Goal: Task Accomplishment & Management: Manage account settings

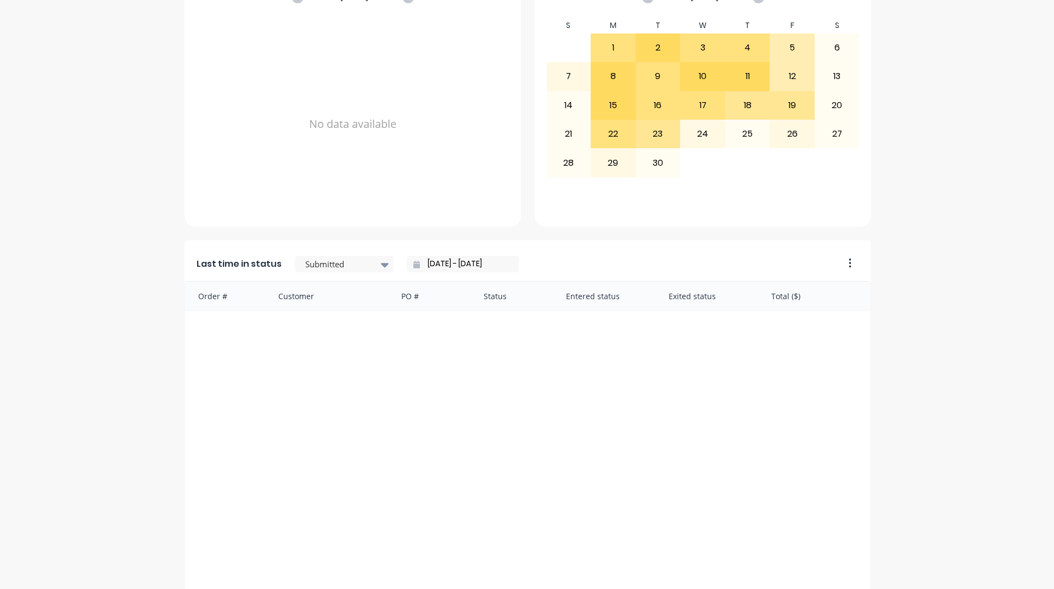
scroll to position [462, 0]
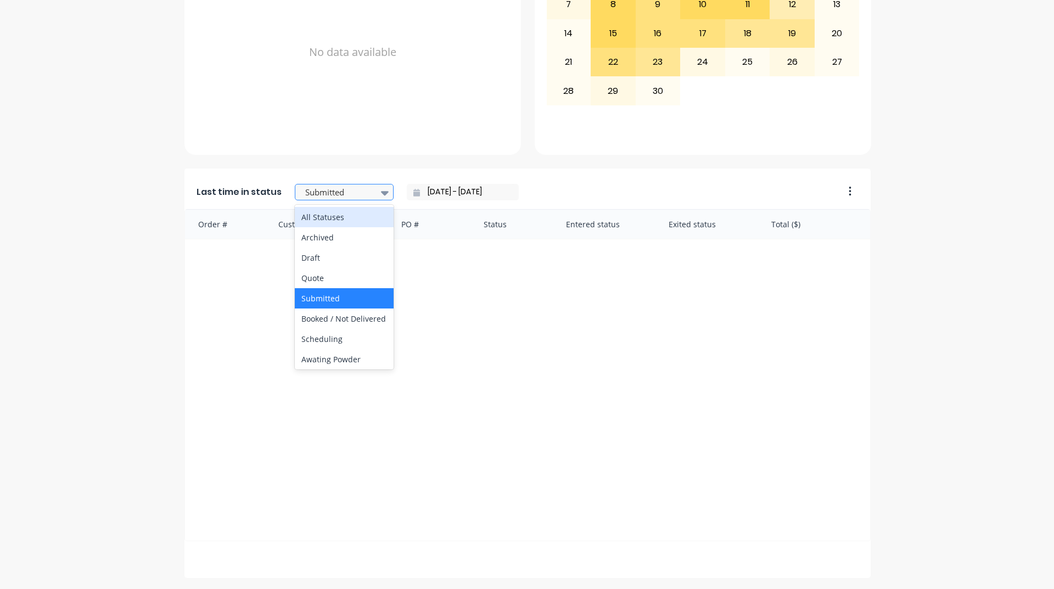
click at [365, 191] on div at bounding box center [338, 193] width 69 height 14
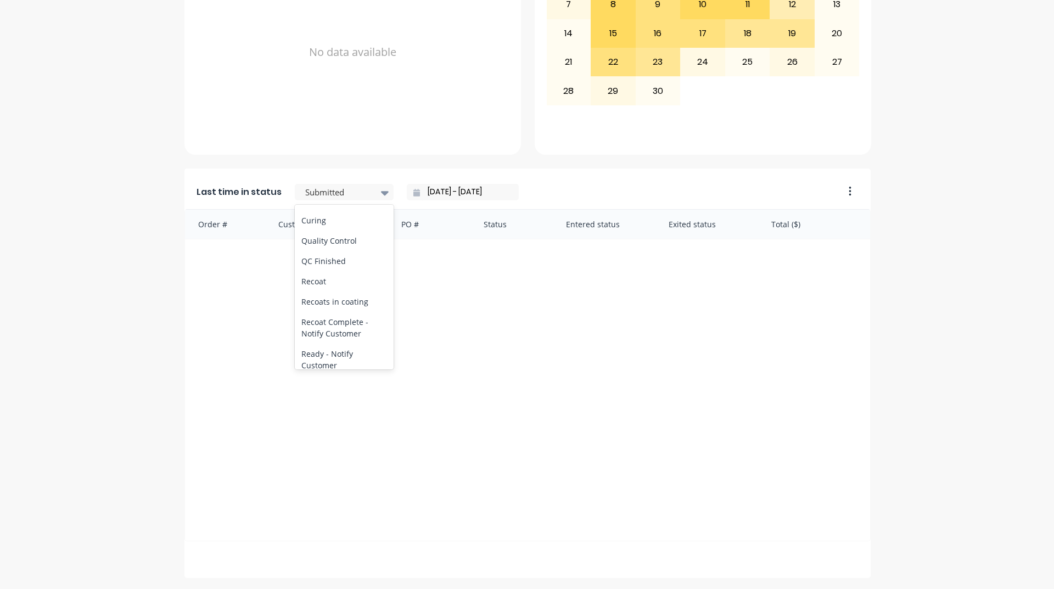
scroll to position [439, 0]
click at [317, 197] on div "Coating" at bounding box center [344, 187] width 99 height 20
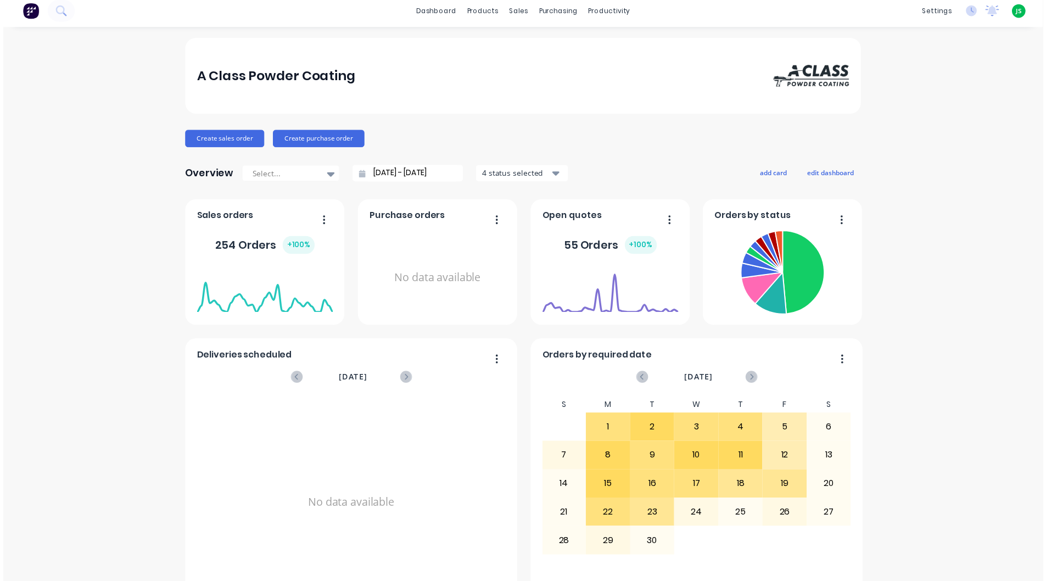
scroll to position [0, 0]
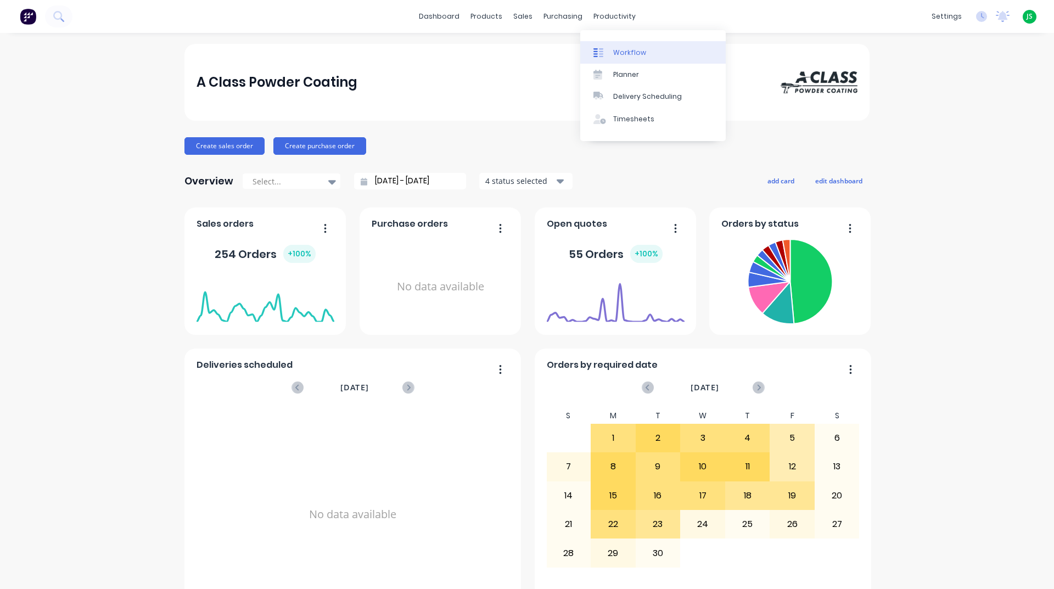
click at [612, 46] on link "Workflow" at bounding box center [653, 52] width 146 height 22
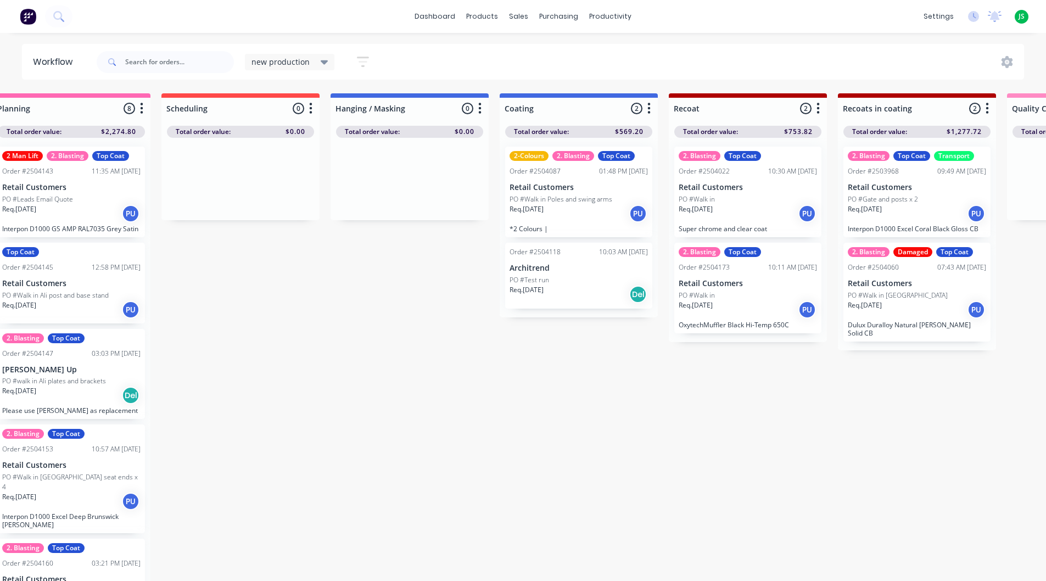
scroll to position [0, 297]
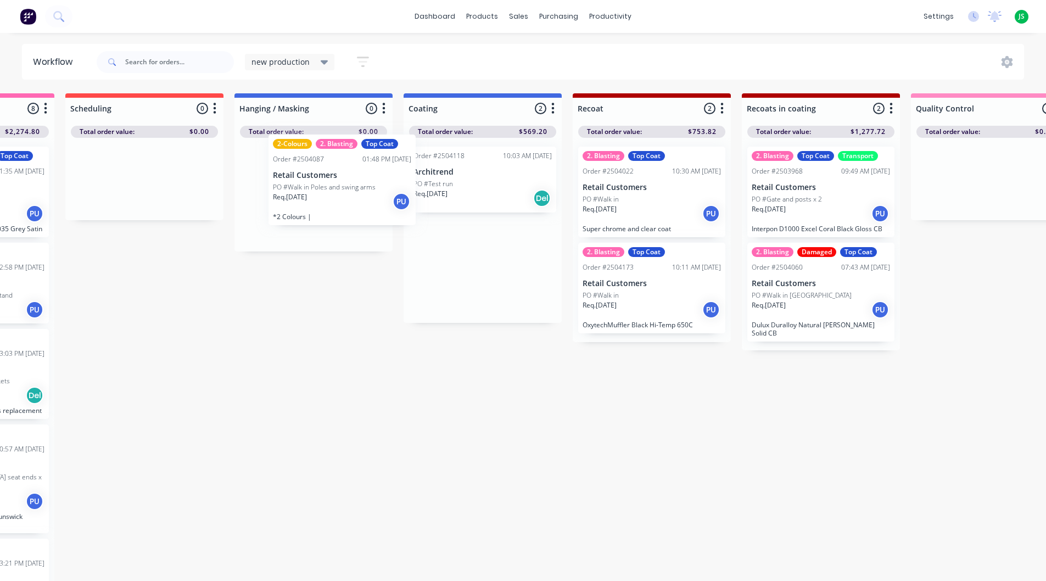
drag, startPoint x: 482, startPoint y: 209, endPoint x: 324, endPoint y: 197, distance: 158.1
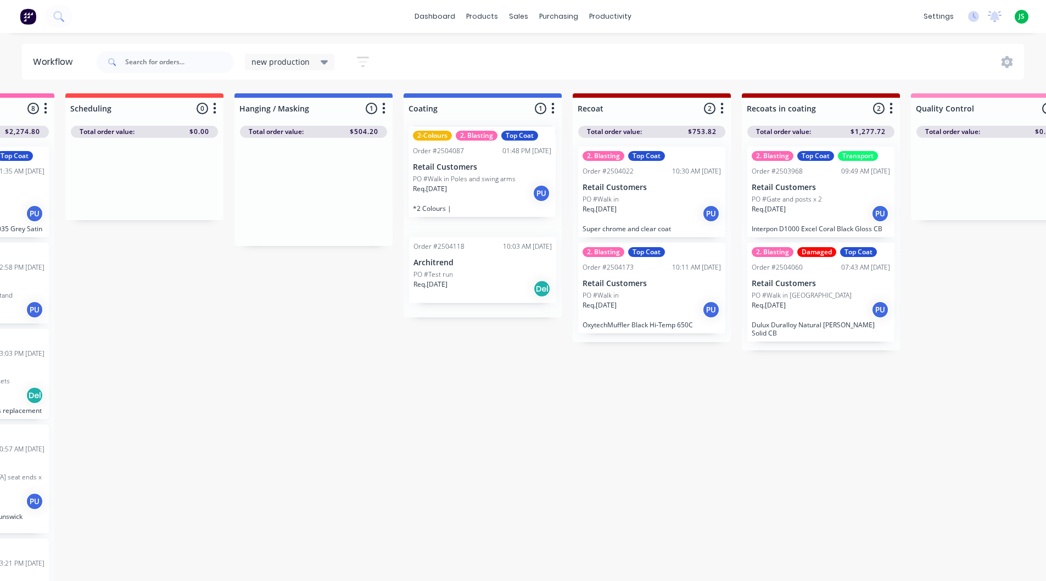
drag, startPoint x: 323, startPoint y: 196, endPoint x: 495, endPoint y: 176, distance: 173.1
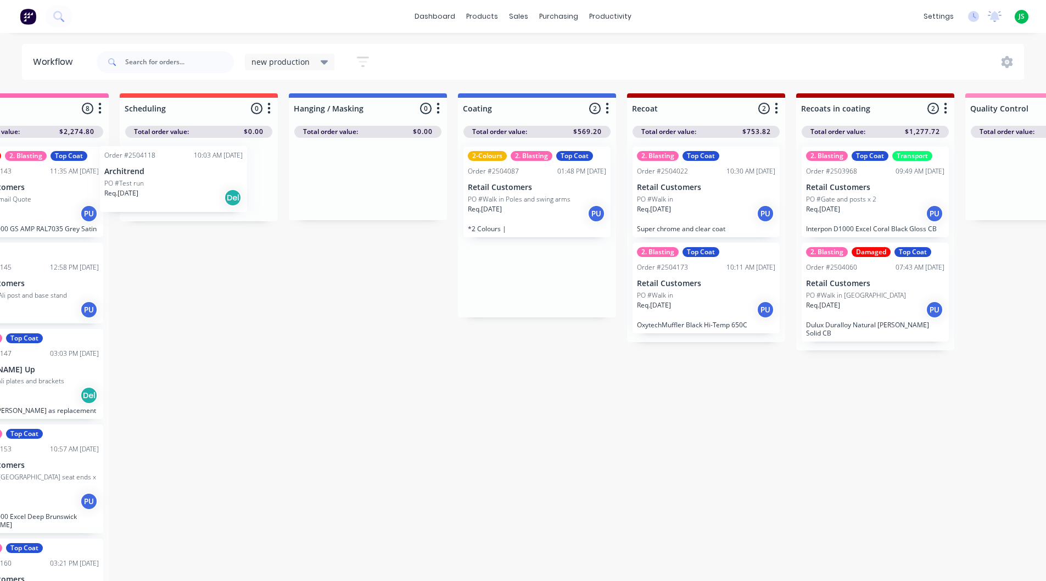
drag, startPoint x: 492, startPoint y: 271, endPoint x: 187, endPoint y: 169, distance: 321.4
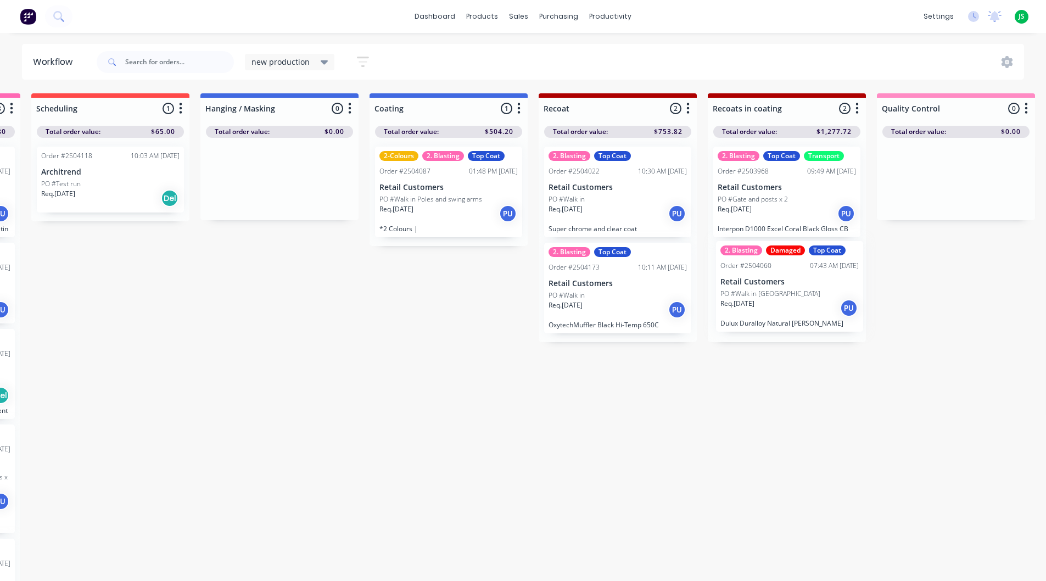
scroll to position [0, 332]
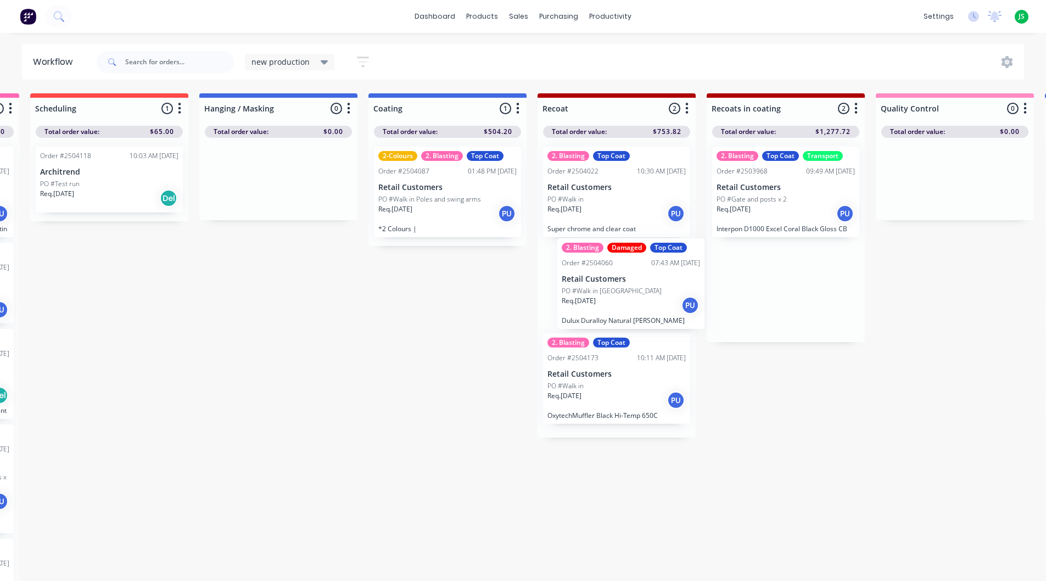
drag, startPoint x: 789, startPoint y: 285, endPoint x: 612, endPoint y: 281, distance: 177.4
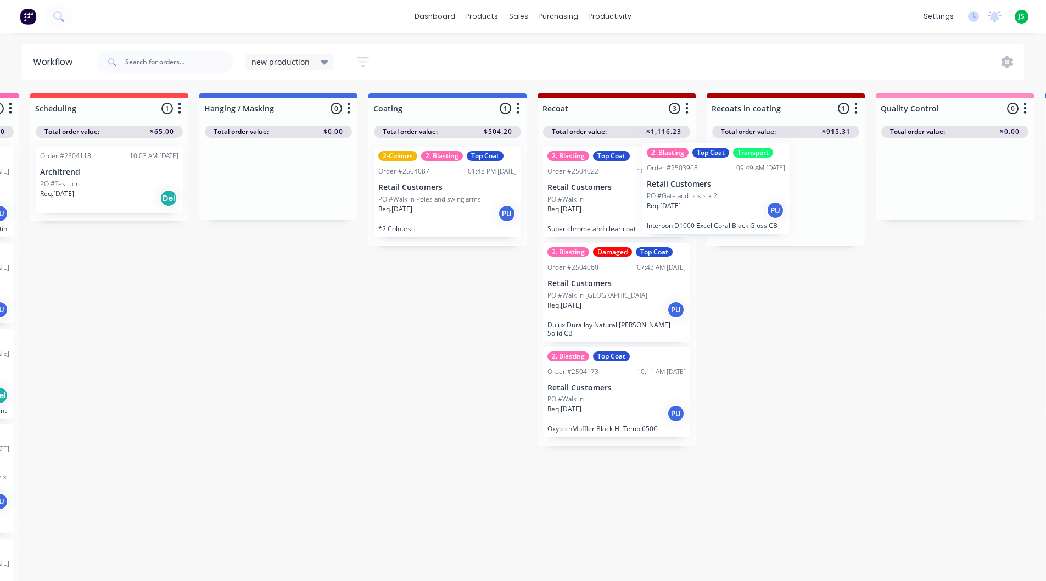
drag, startPoint x: 750, startPoint y: 210, endPoint x: 637, endPoint y: 204, distance: 113.3
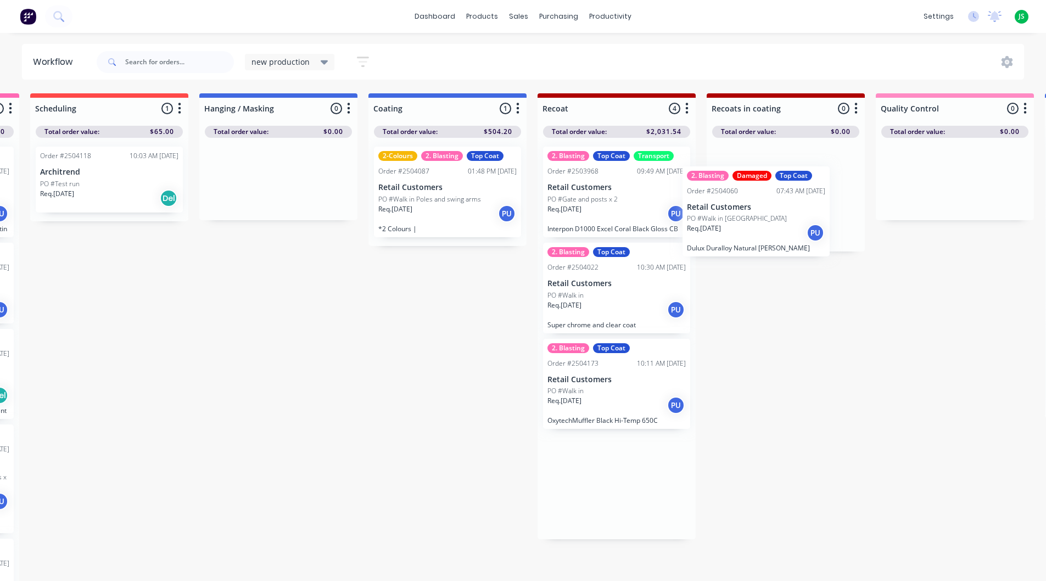
drag, startPoint x: 627, startPoint y: 412, endPoint x: 805, endPoint y: 206, distance: 272.5
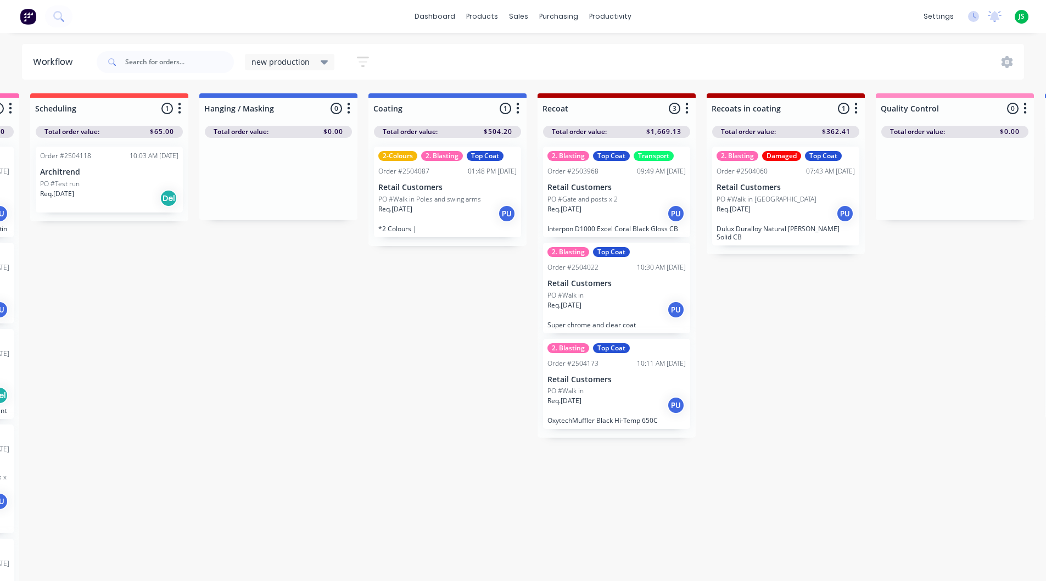
scroll to position [0, 0]
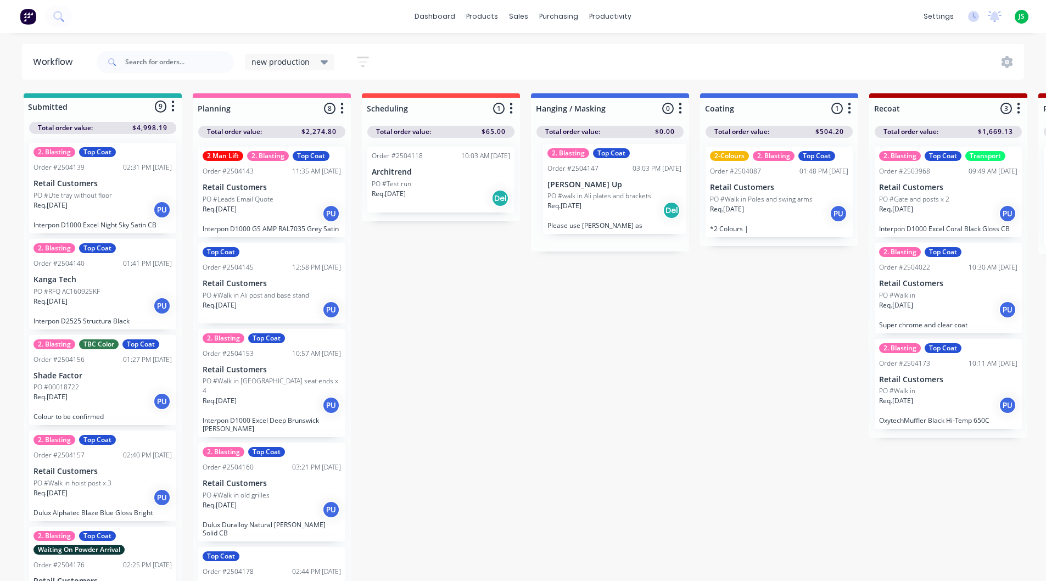
drag, startPoint x: 277, startPoint y: 385, endPoint x: 624, endPoint y: 185, distance: 401.3
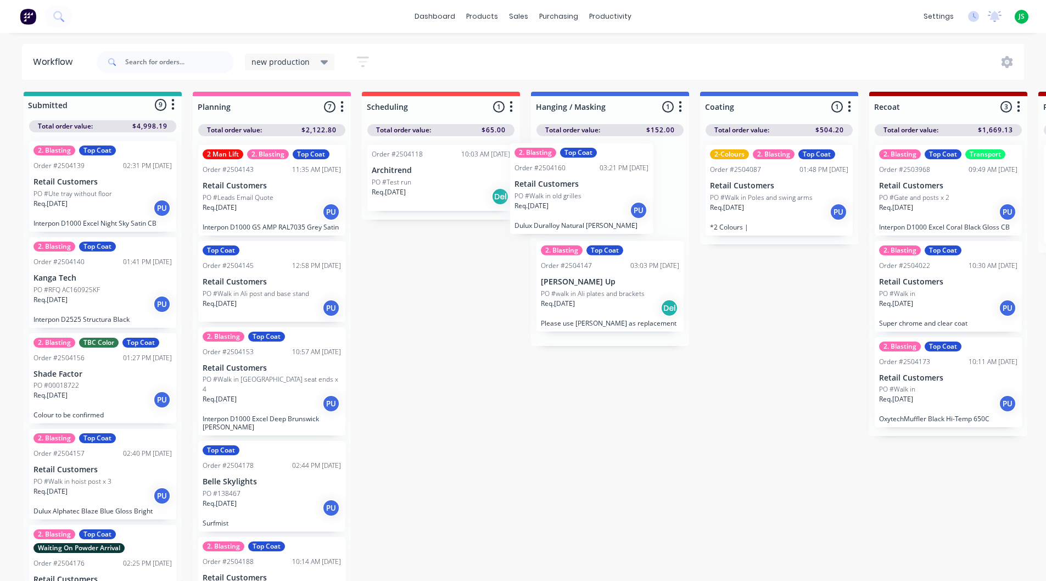
drag, startPoint x: 308, startPoint y: 498, endPoint x: 601, endPoint y: 211, distance: 410.5
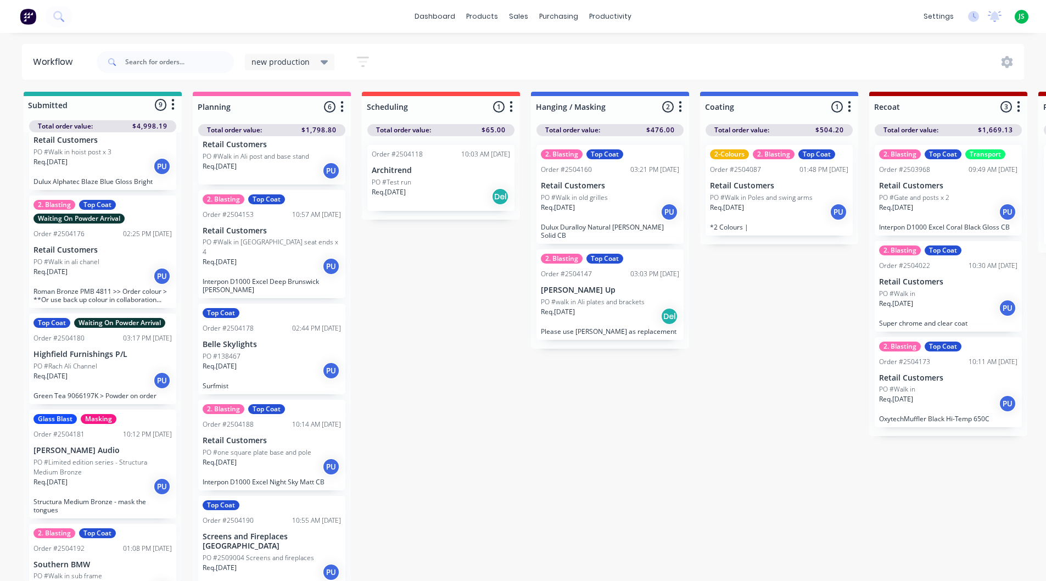
scroll to position [459, 0]
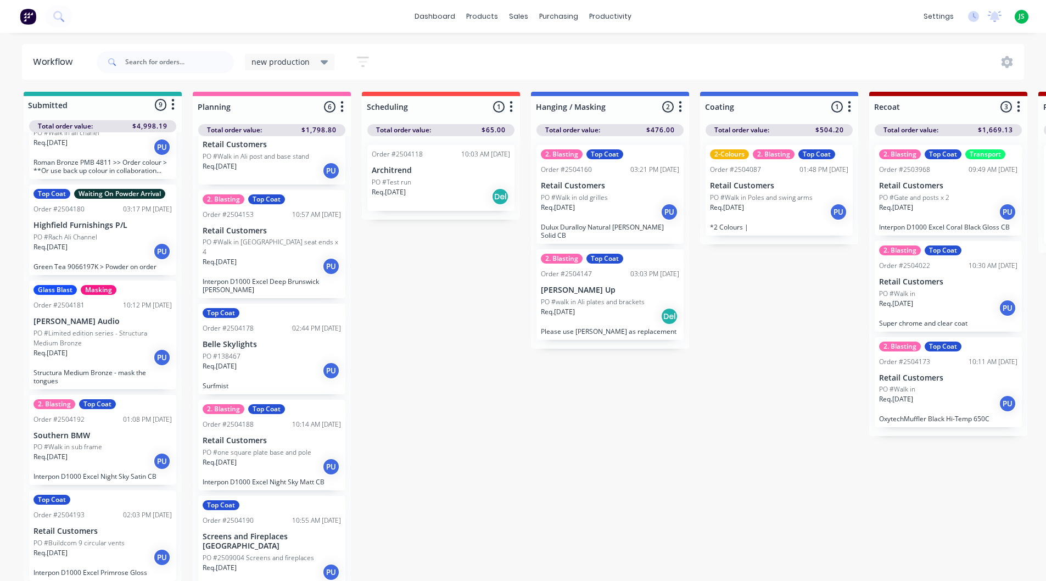
click at [109, 557] on div "Req. [DATE] PU" at bounding box center [102, 557] width 138 height 19
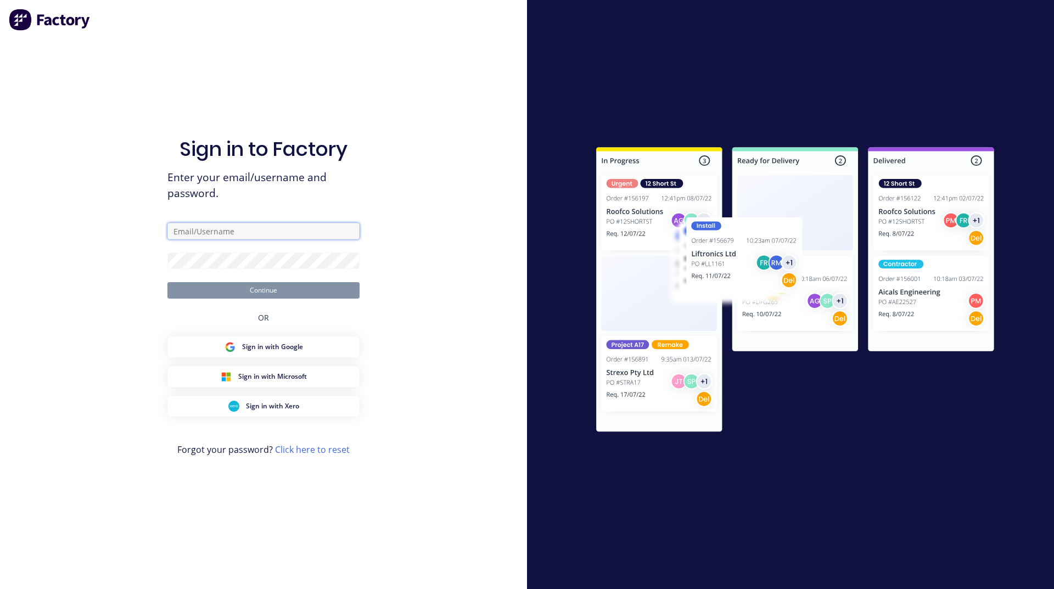
click at [277, 227] on input "text" at bounding box center [263, 231] width 192 height 16
type input "[PERSON_NAME][EMAIL_ADDRESS][DOMAIN_NAME]"
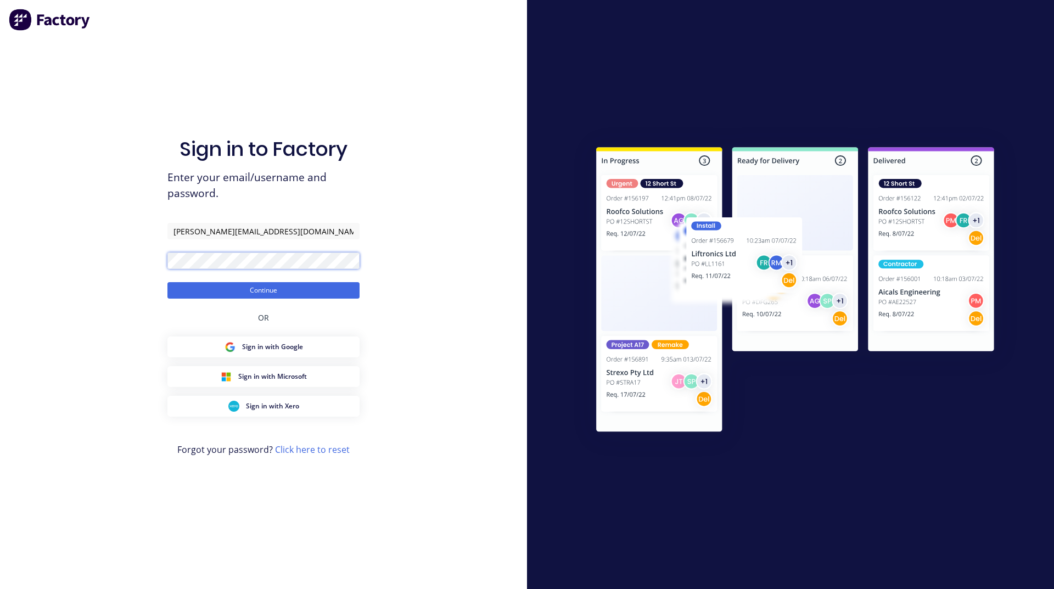
click at [167, 282] on button "Continue" at bounding box center [263, 290] width 192 height 16
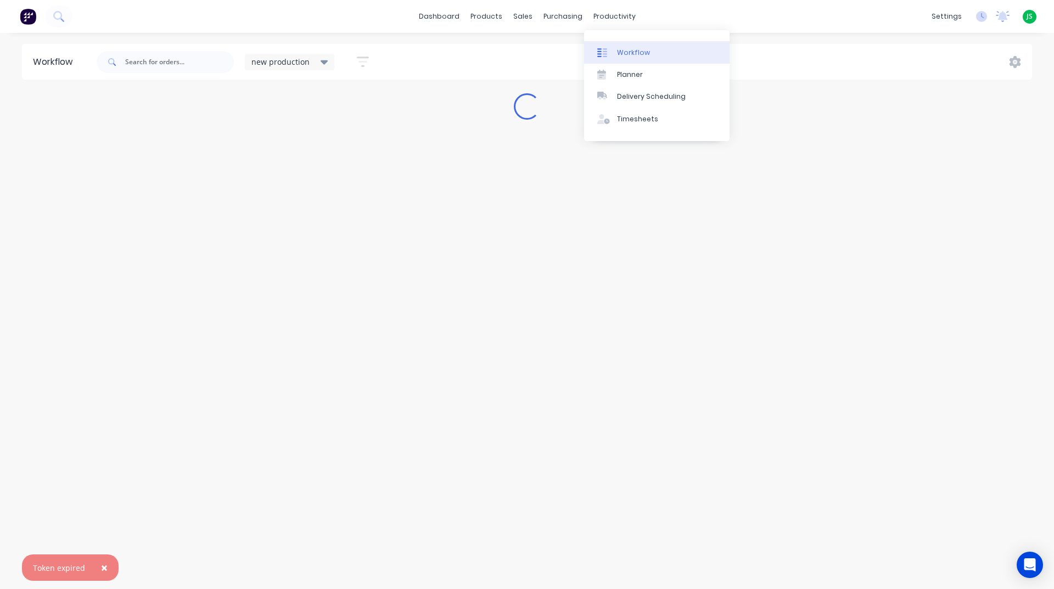
click at [640, 49] on div "Workflow" at bounding box center [633, 53] width 33 height 10
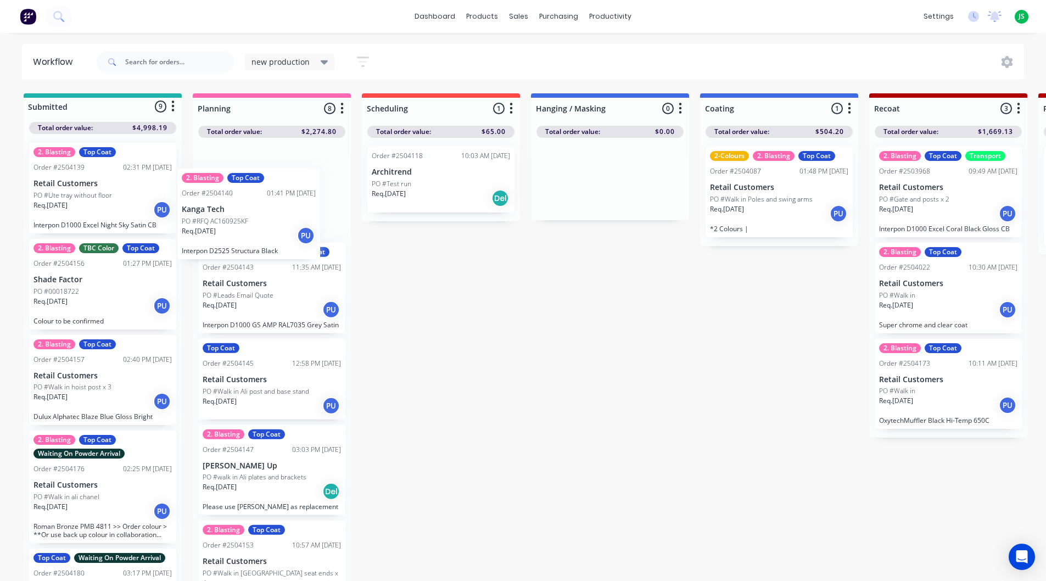
drag, startPoint x: 75, startPoint y: 300, endPoint x: 230, endPoint y: 227, distance: 170.5
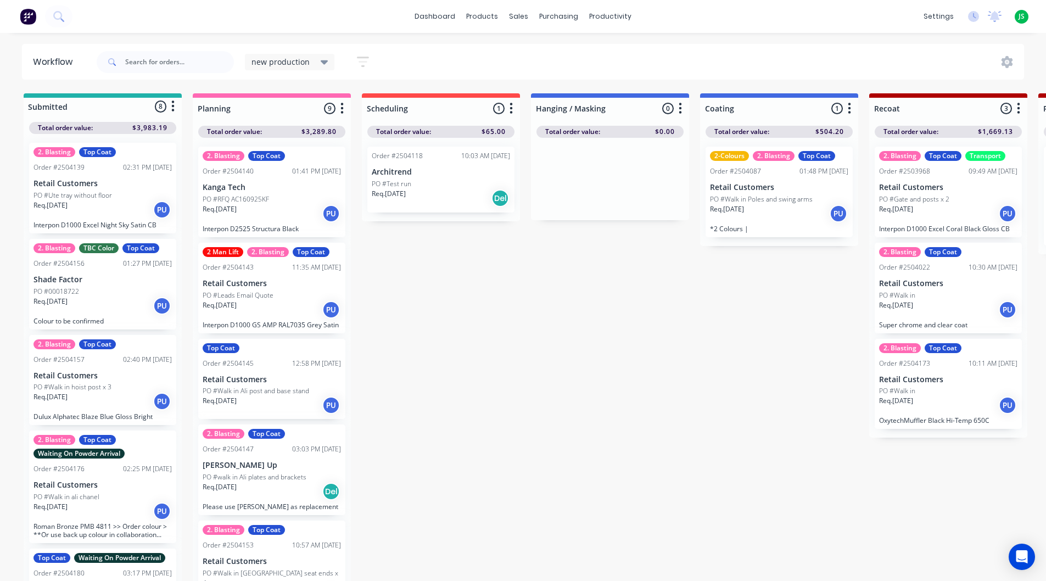
scroll to position [55, 0]
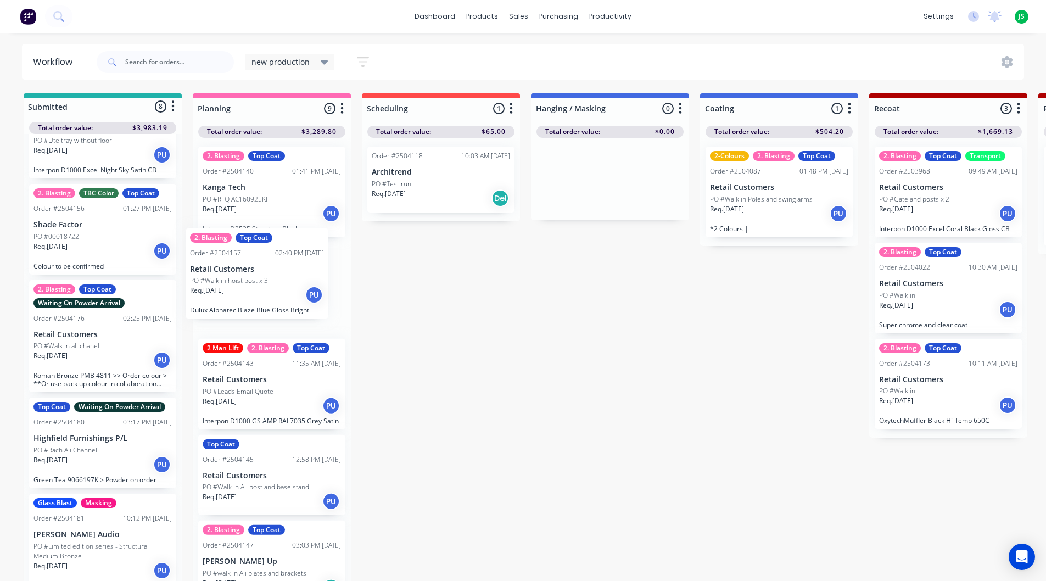
drag, startPoint x: 110, startPoint y: 351, endPoint x: 298, endPoint y: 238, distance: 219.5
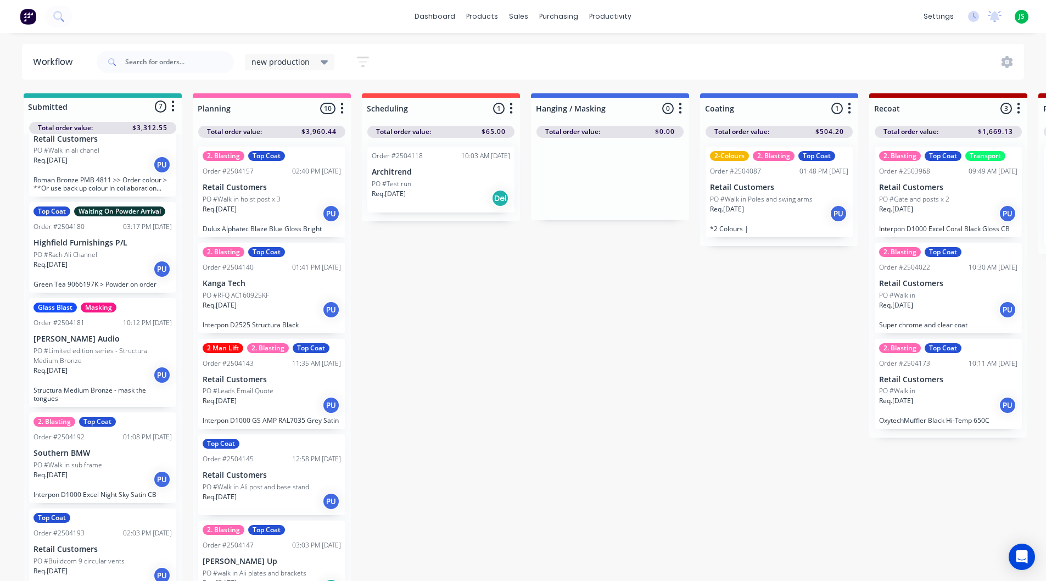
scroll to position [267, 0]
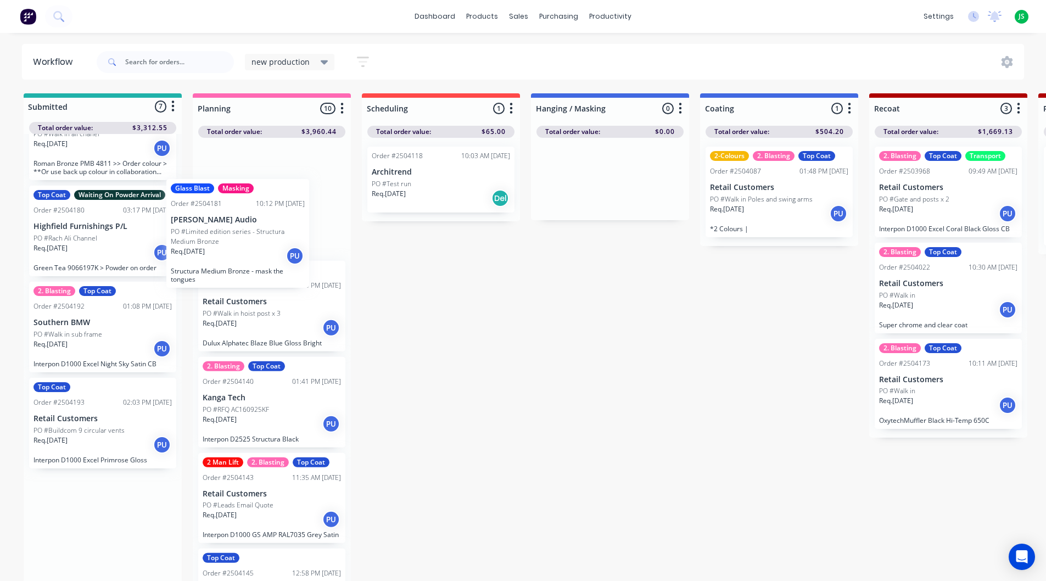
drag, startPoint x: 119, startPoint y: 360, endPoint x: 260, endPoint y: 256, distance: 175.1
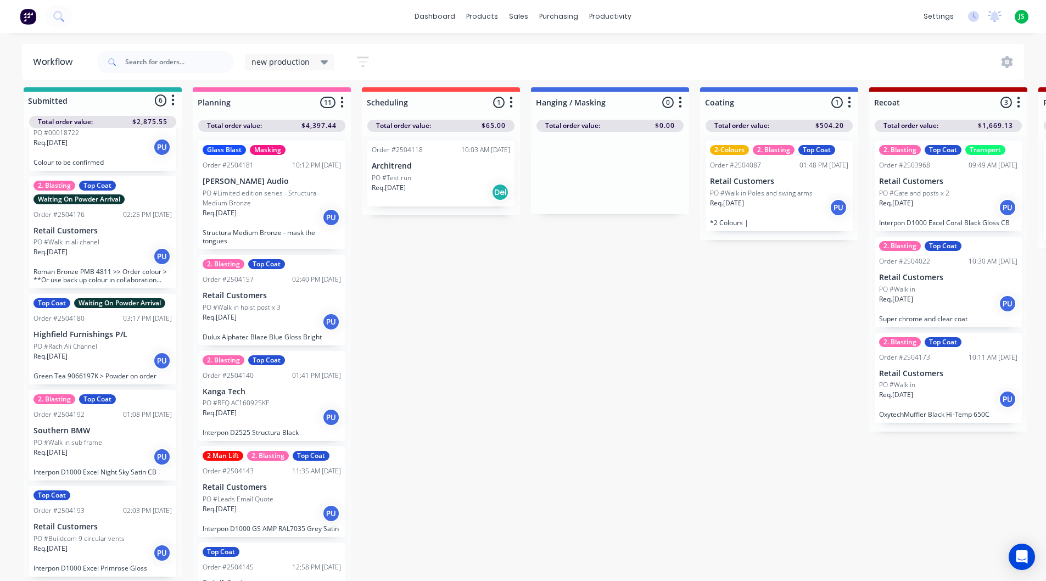
scroll to position [14, 0]
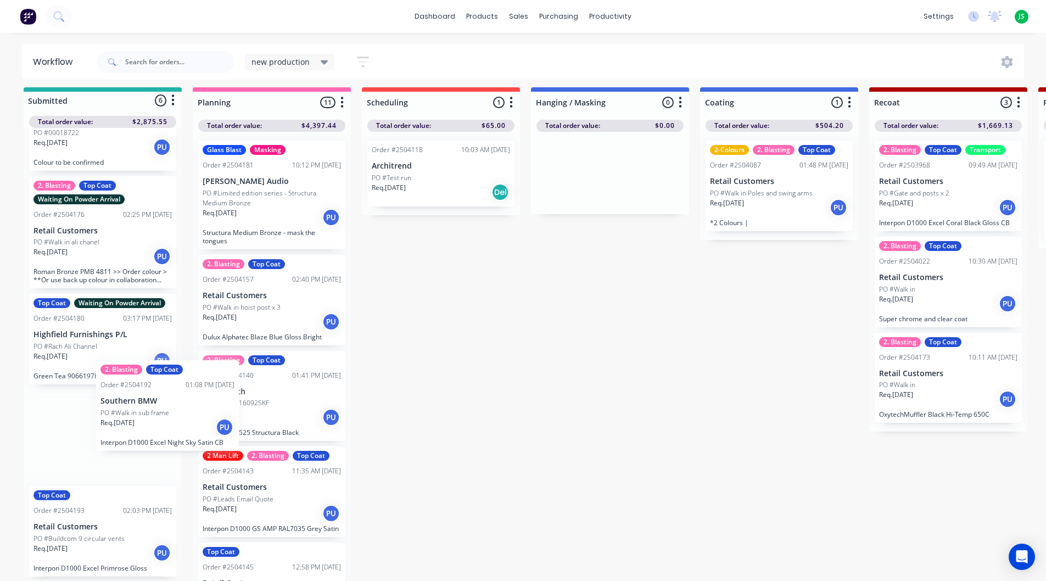
drag, startPoint x: 88, startPoint y: 451, endPoint x: 303, endPoint y: 345, distance: 239.7
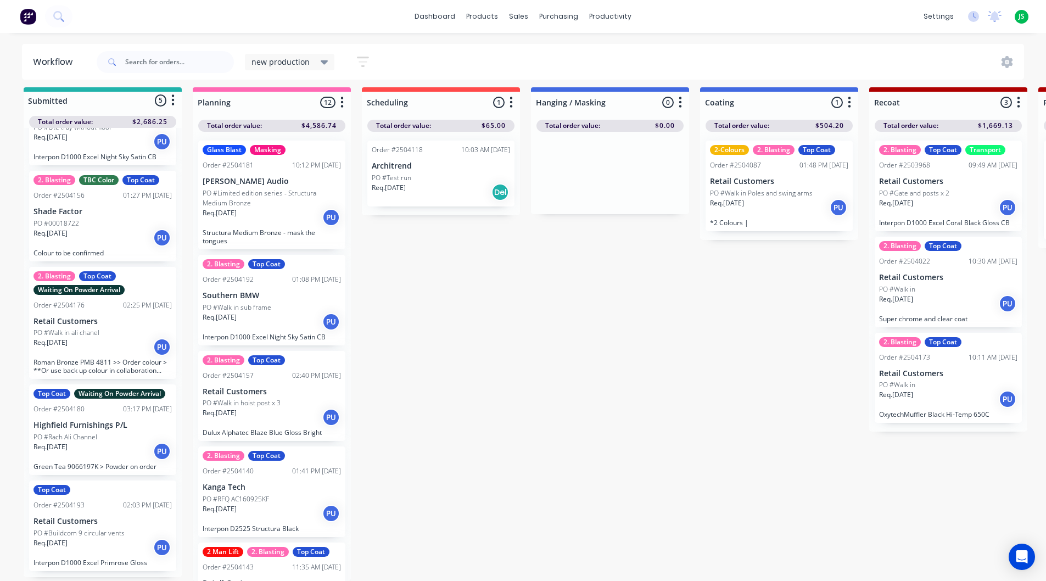
scroll to position [57, 0]
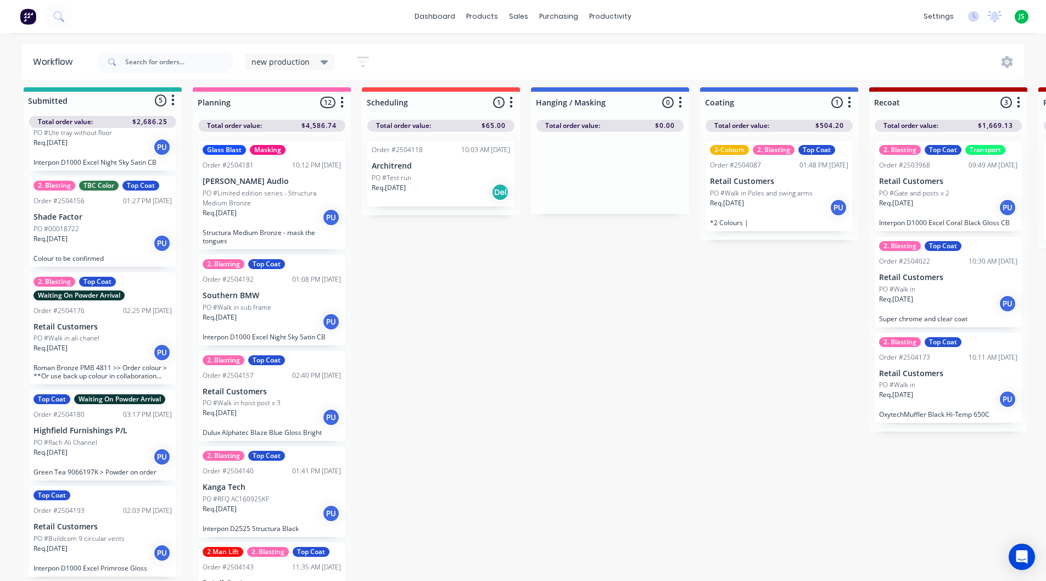
click at [91, 534] on p "PO #Buildcom 9 circular vents" at bounding box center [78, 539] width 91 height 10
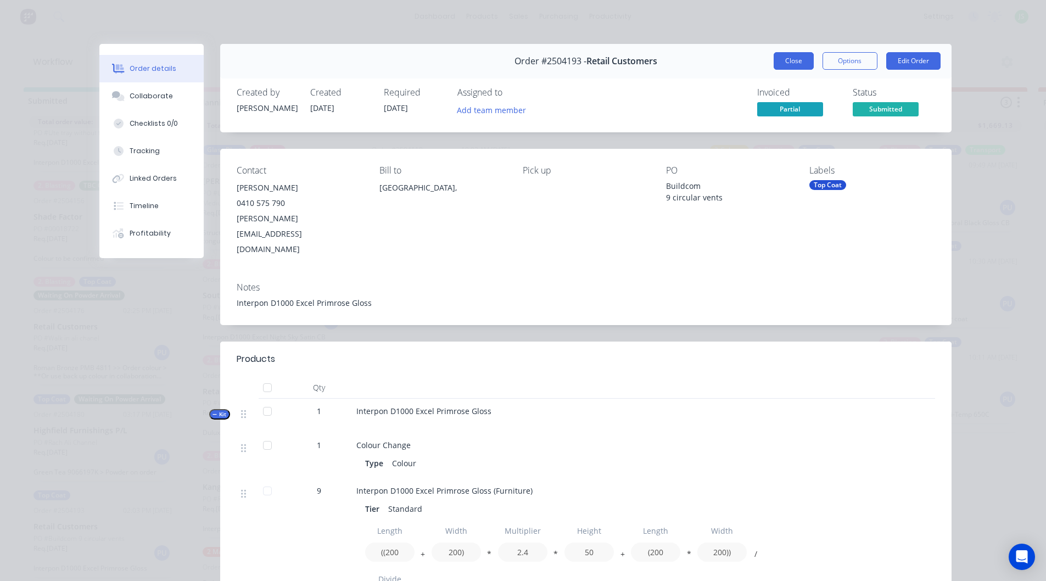
click at [805, 60] on button "Close" at bounding box center [794, 61] width 40 height 18
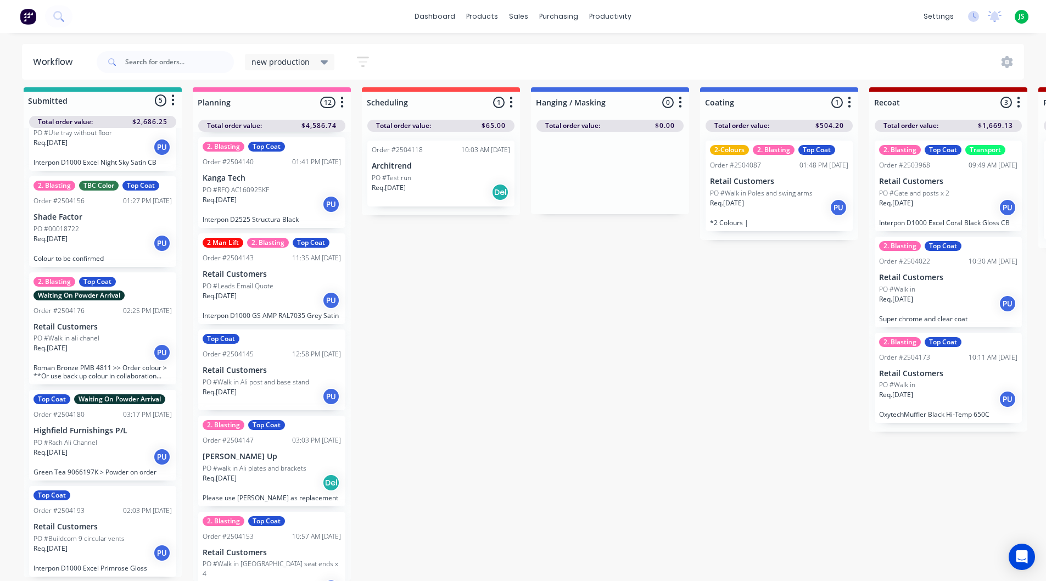
scroll to position [329, 0]
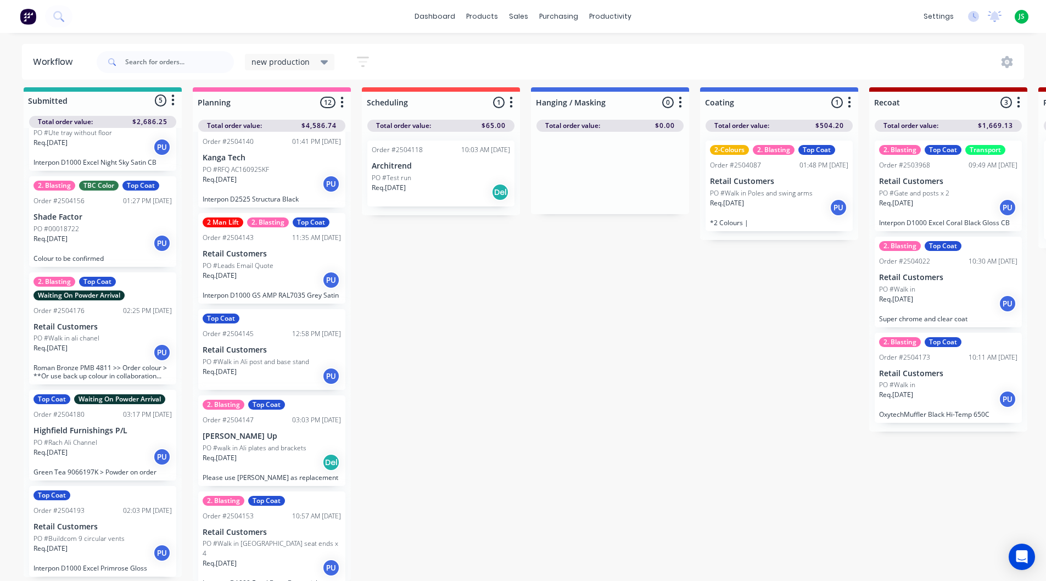
click at [288, 185] on div "Req. [DATE] PU" at bounding box center [272, 184] width 138 height 19
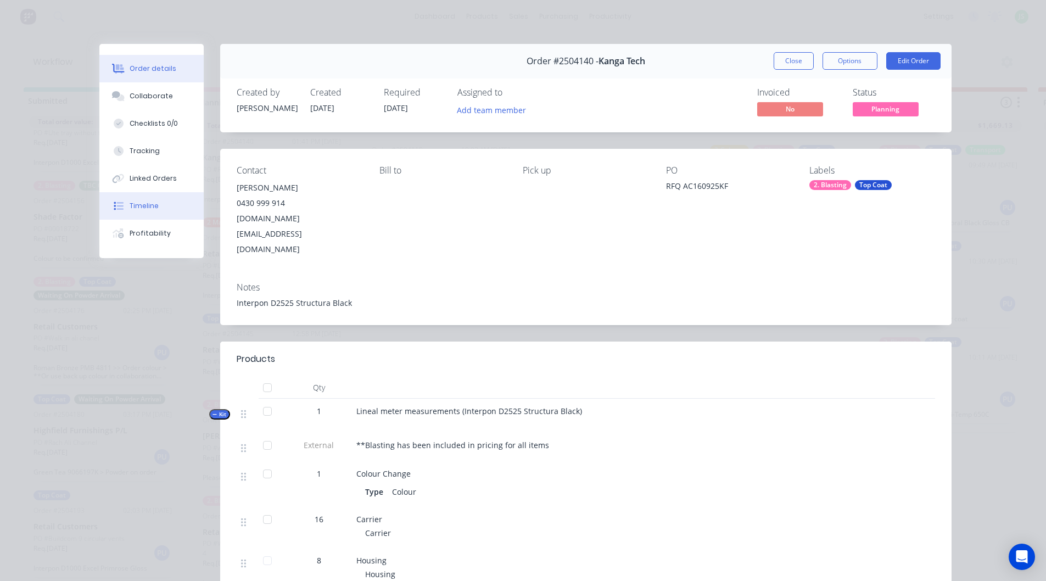
click at [182, 209] on button "Timeline" at bounding box center [151, 205] width 104 height 27
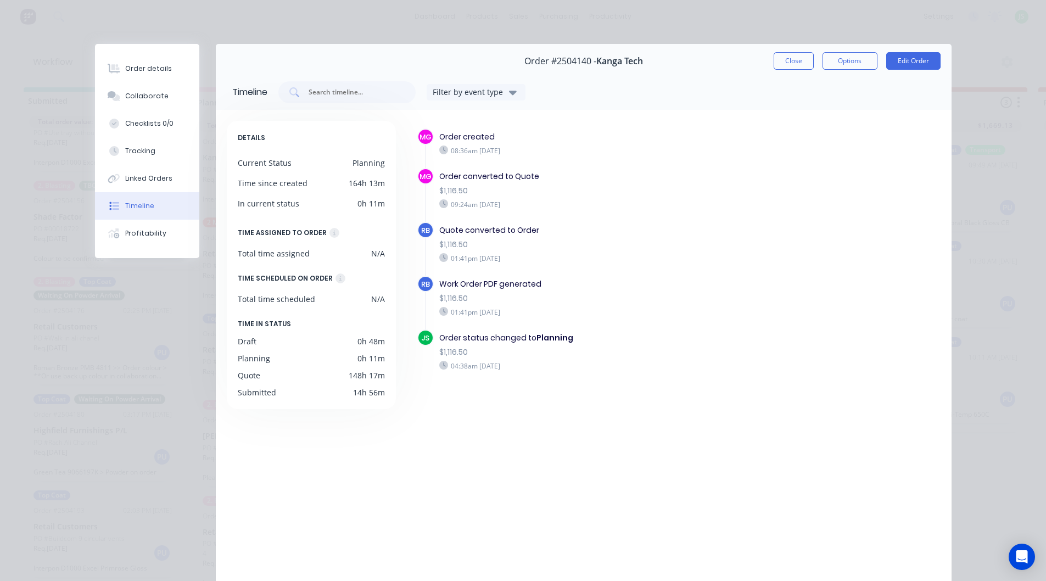
drag, startPoint x: 779, startPoint y: 57, endPoint x: 762, endPoint y: 64, distance: 18.8
click at [780, 57] on button "Close" at bounding box center [794, 61] width 40 height 18
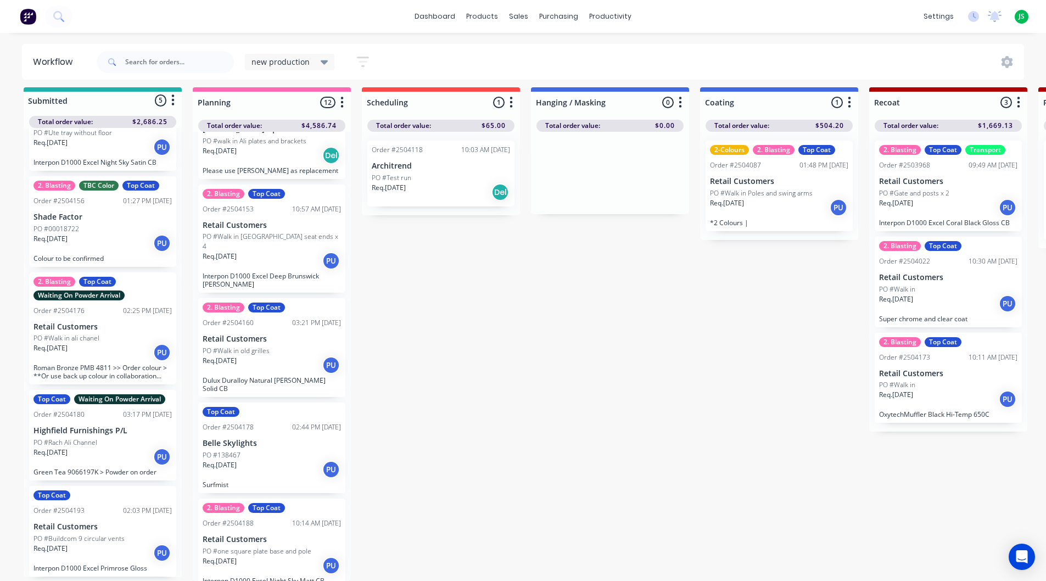
scroll to position [714, 0]
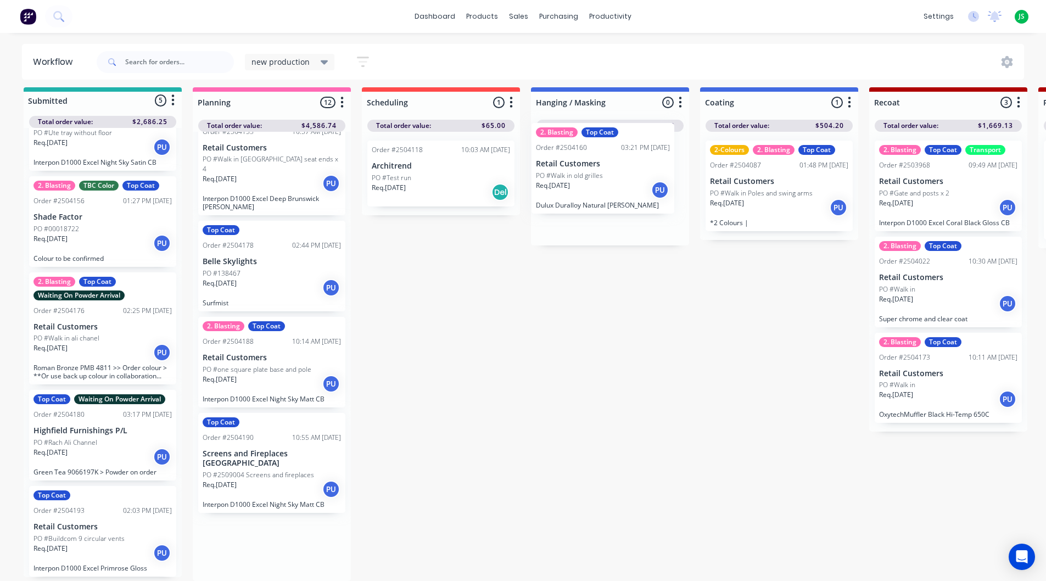
drag, startPoint x: 280, startPoint y: 275, endPoint x: 616, endPoint y: 186, distance: 348.2
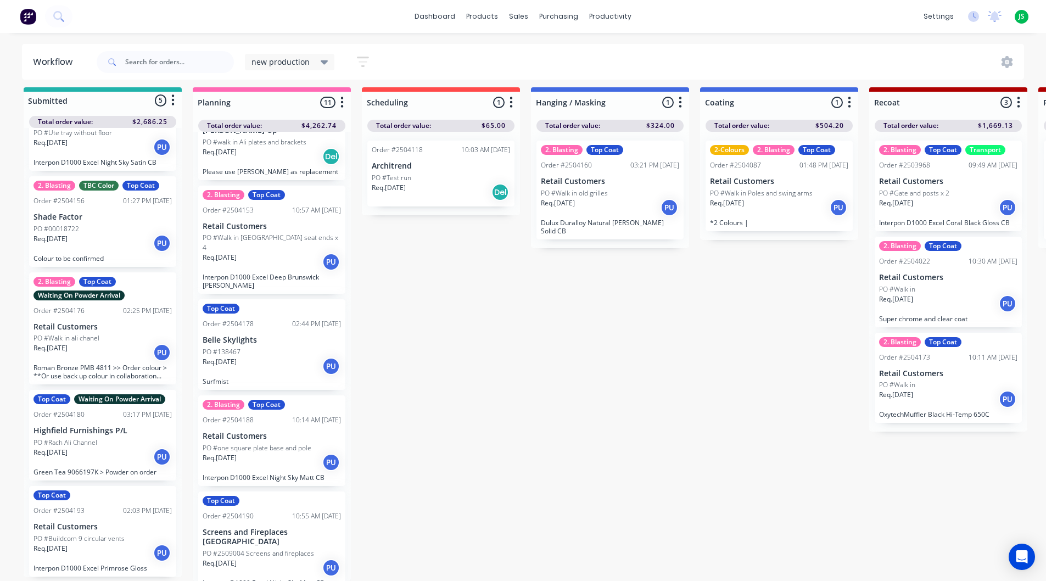
scroll to position [635, 0]
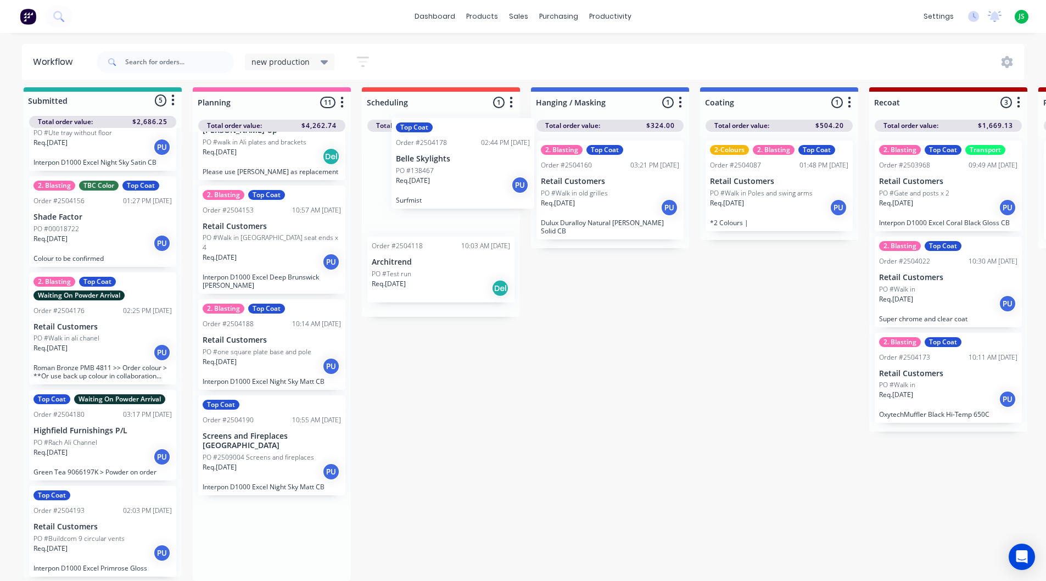
drag, startPoint x: 289, startPoint y: 349, endPoint x: 467, endPoint y: 182, distance: 243.6
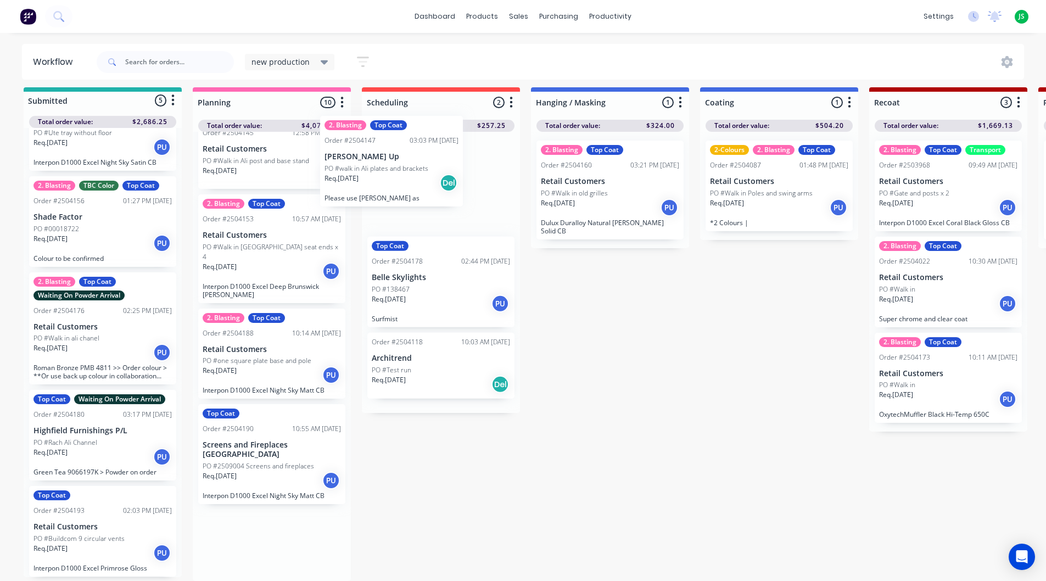
drag, startPoint x: 338, startPoint y: 245, endPoint x: 445, endPoint y: 178, distance: 126.5
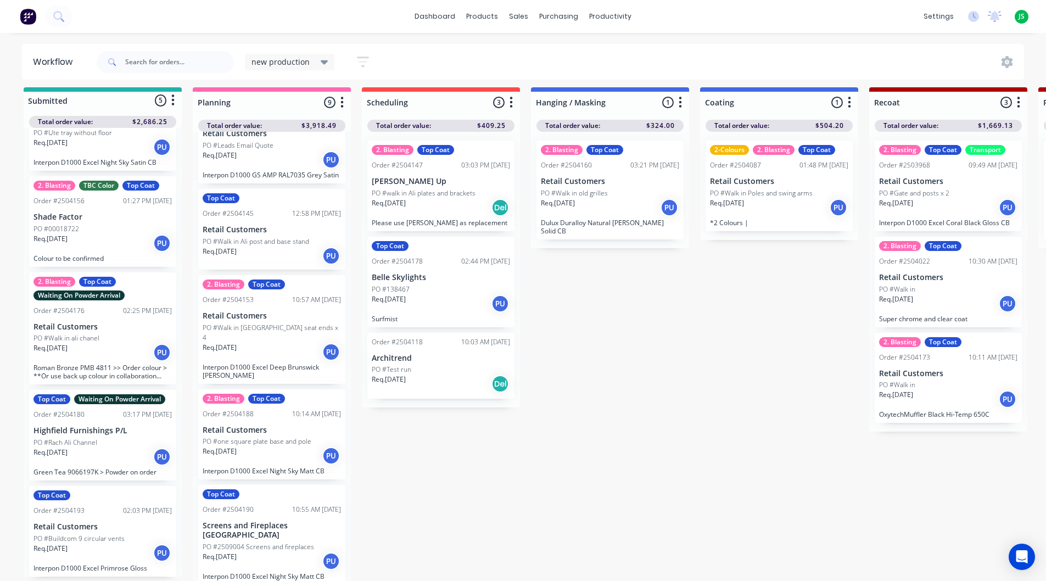
scroll to position [443, 0]
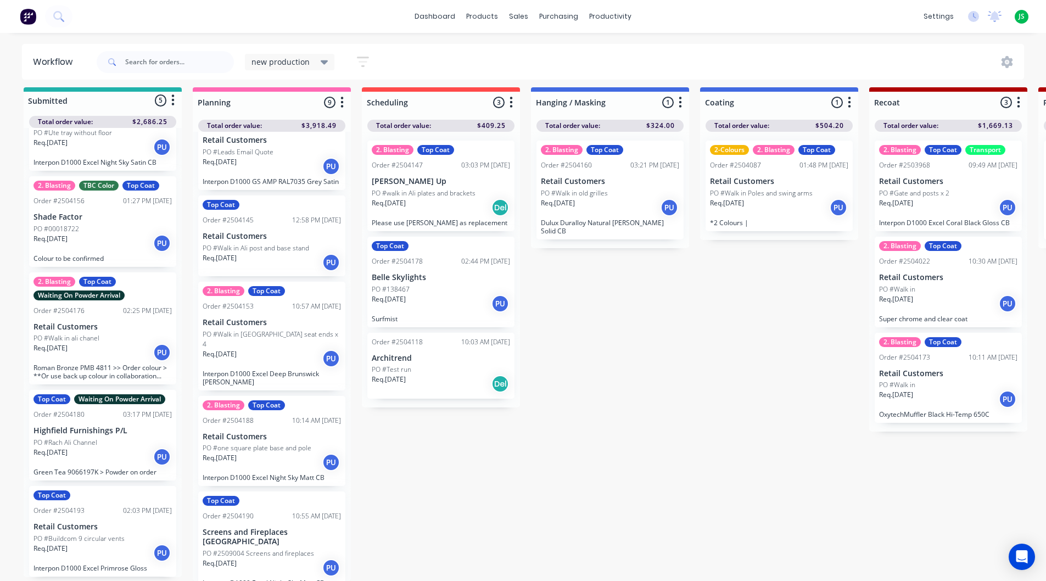
click at [292, 250] on p "PO #Walk in Ali post and base stand" at bounding box center [256, 248] width 107 height 10
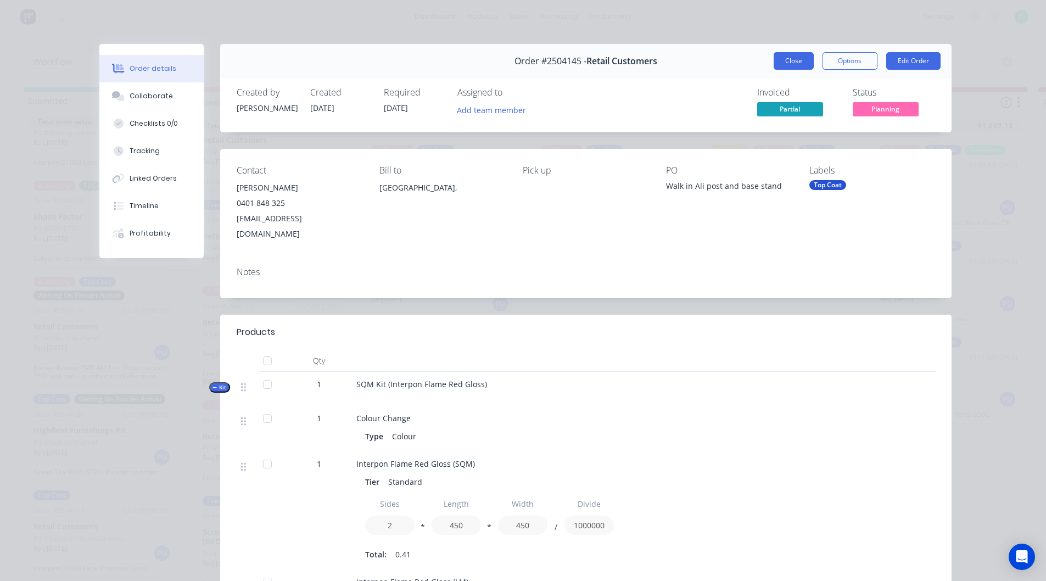
click at [789, 57] on button "Close" at bounding box center [794, 61] width 40 height 18
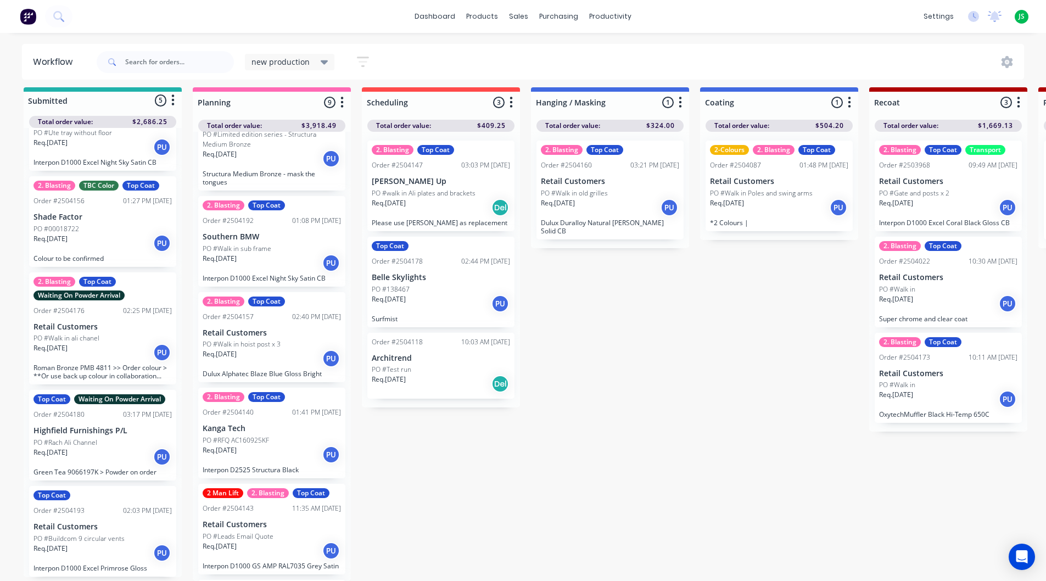
scroll to position [0, 0]
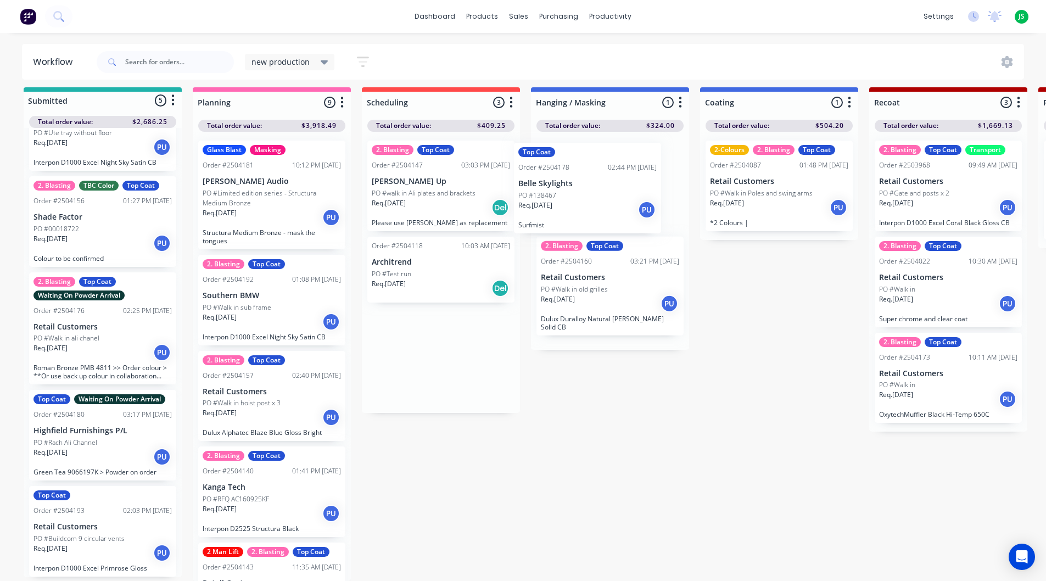
drag, startPoint x: 444, startPoint y: 280, endPoint x: 594, endPoint y: 193, distance: 172.7
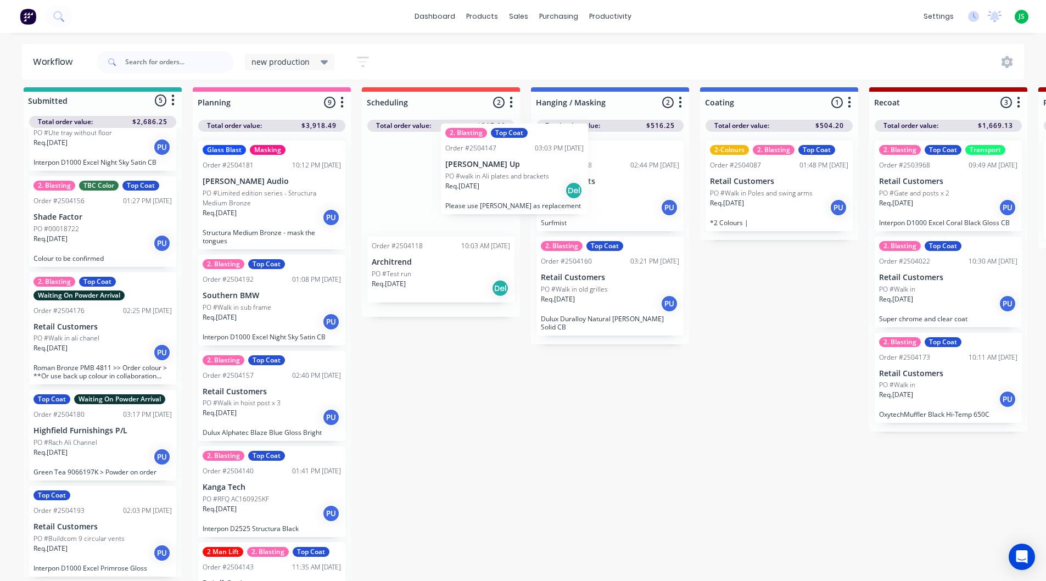
drag, startPoint x: 425, startPoint y: 185, endPoint x: 563, endPoint y: 164, distance: 139.4
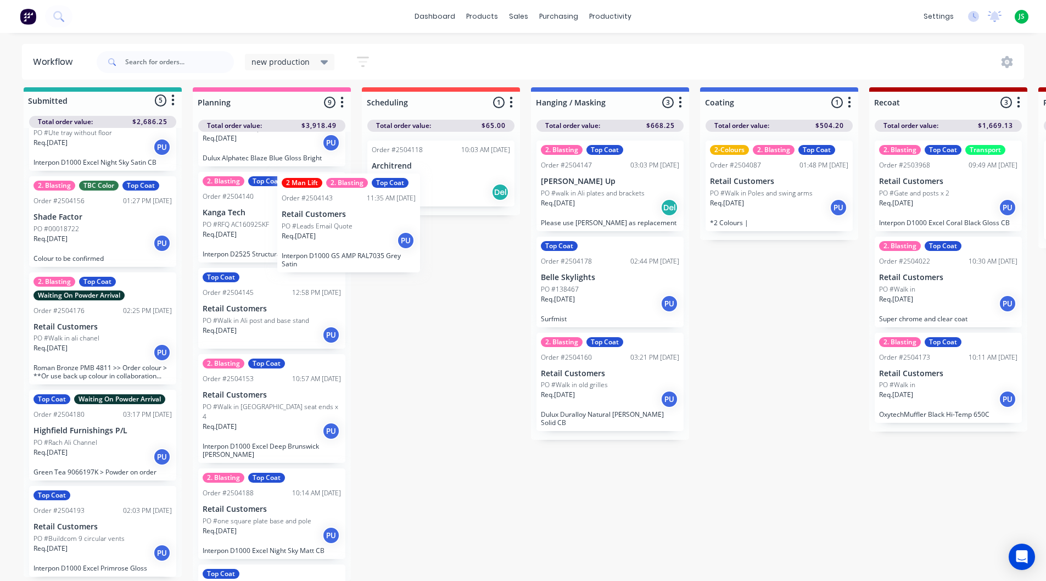
scroll to position [273, 0]
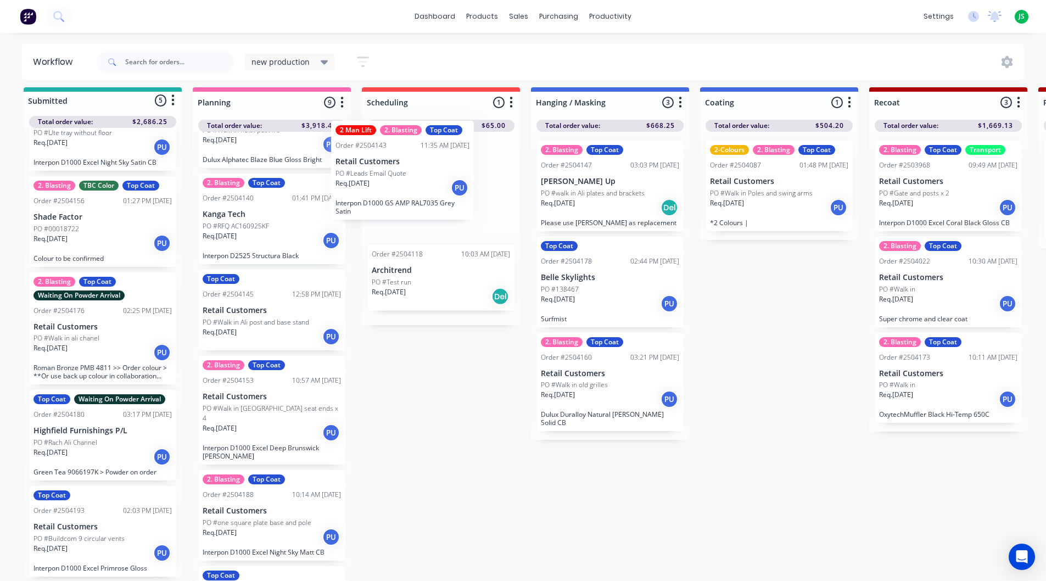
drag, startPoint x: 287, startPoint y: 307, endPoint x: 434, endPoint y: 164, distance: 205.1
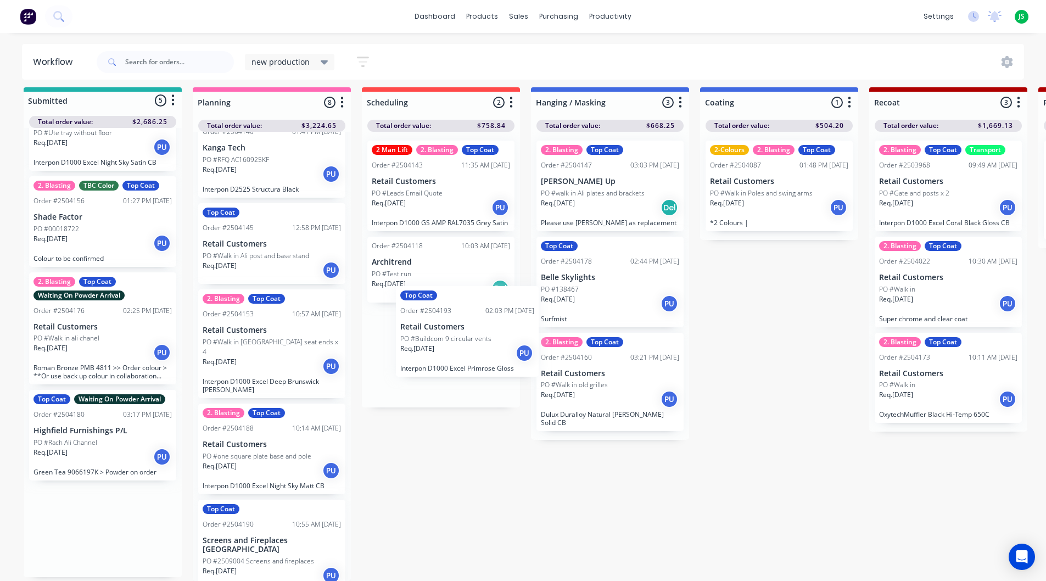
scroll to position [339, 0]
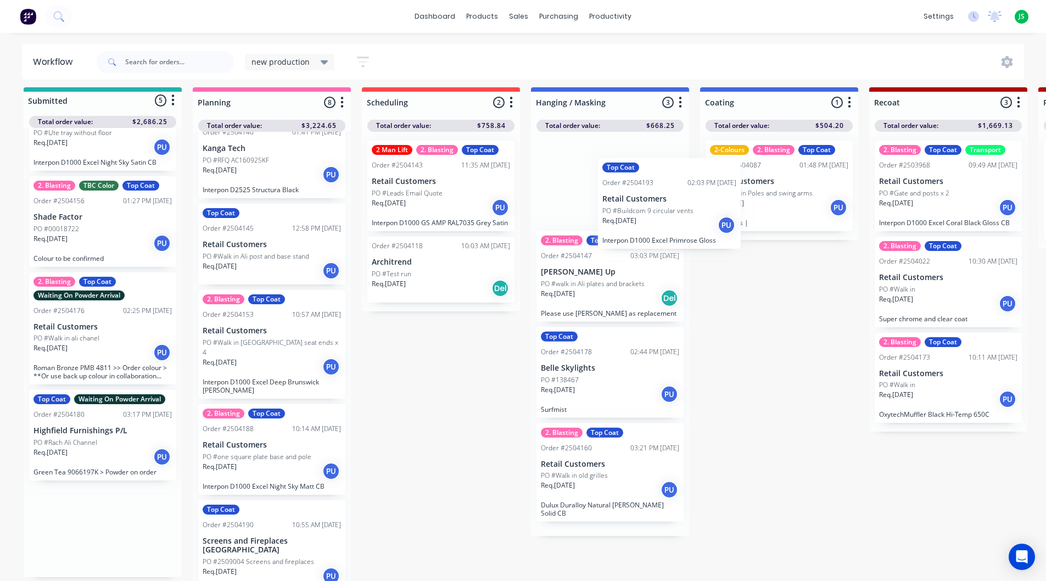
drag, startPoint x: 98, startPoint y: 535, endPoint x: 670, endPoint y: 214, distance: 656.2
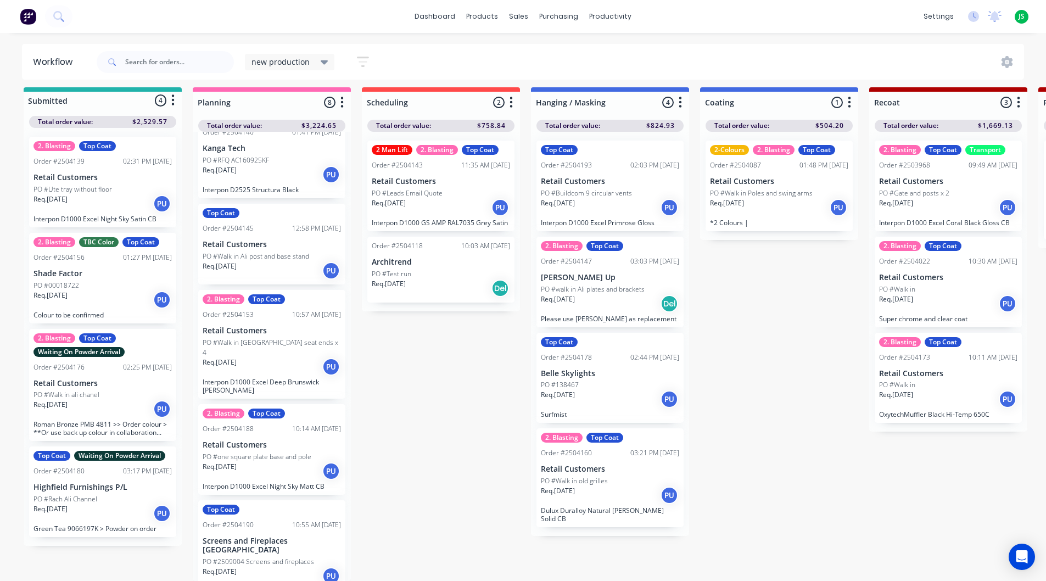
scroll to position [0, 0]
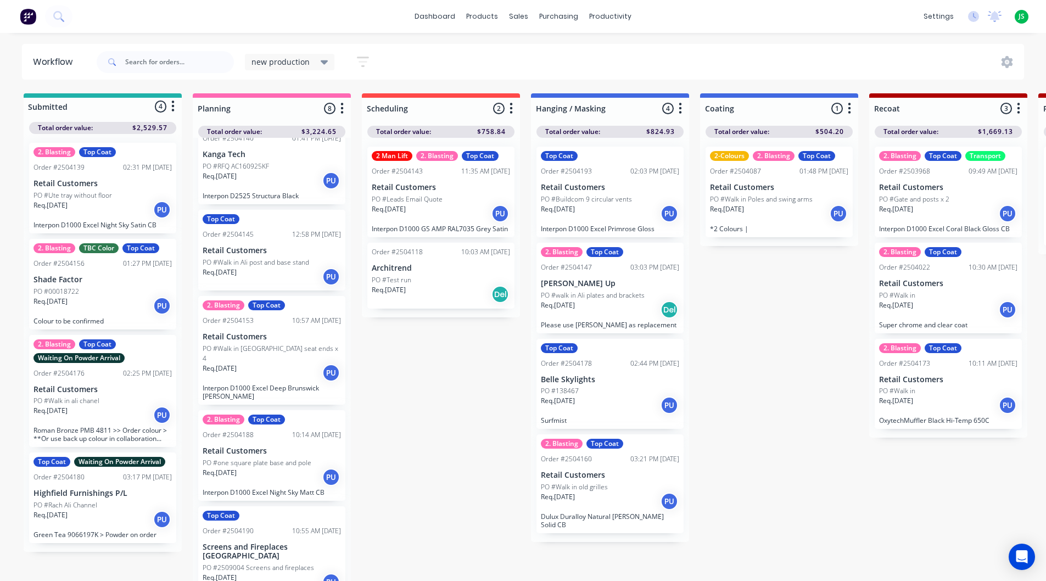
click at [98, 185] on p "Retail Customers" at bounding box center [102, 183] width 138 height 9
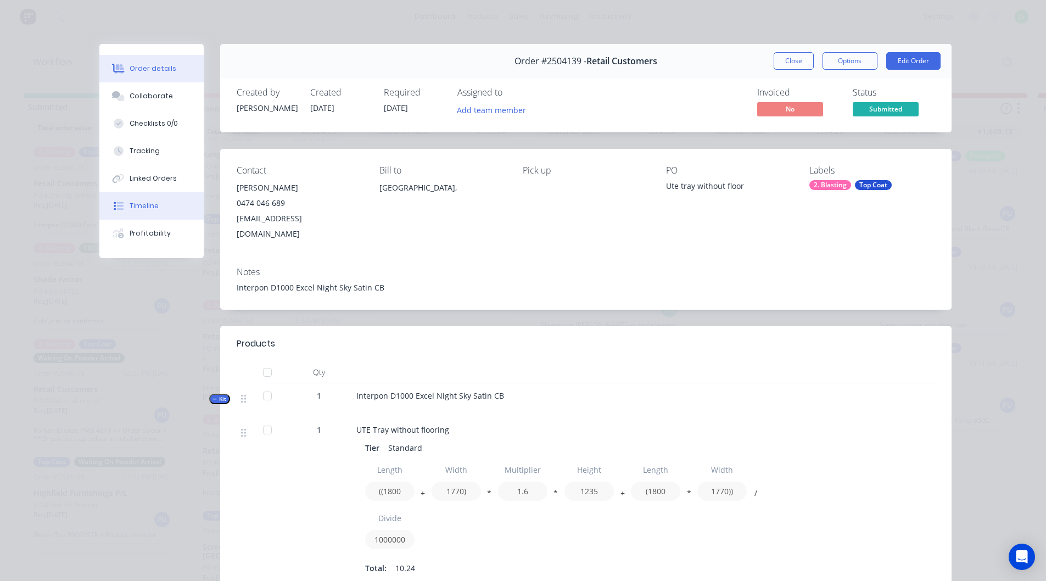
click at [163, 198] on button "Timeline" at bounding box center [151, 205] width 104 height 27
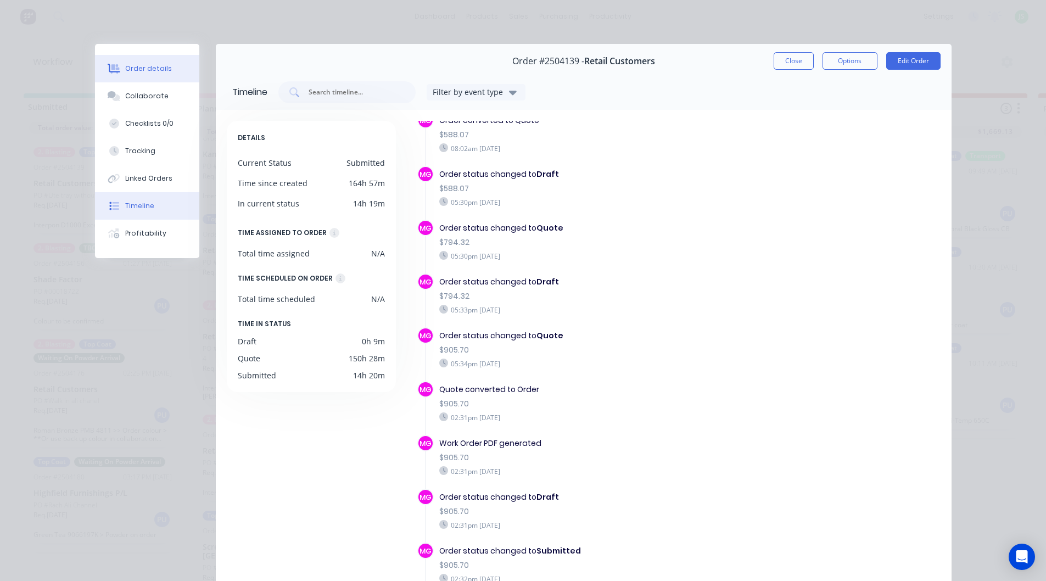
click at [147, 72] on div "Order details" at bounding box center [148, 69] width 47 height 10
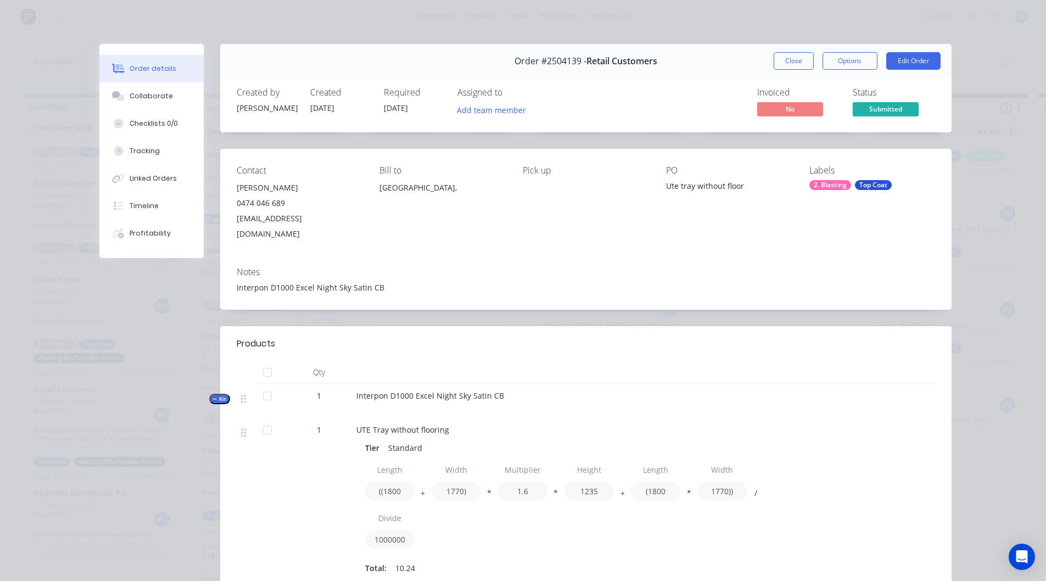
click at [875, 183] on div "Top Coat" at bounding box center [873, 185] width 37 height 10
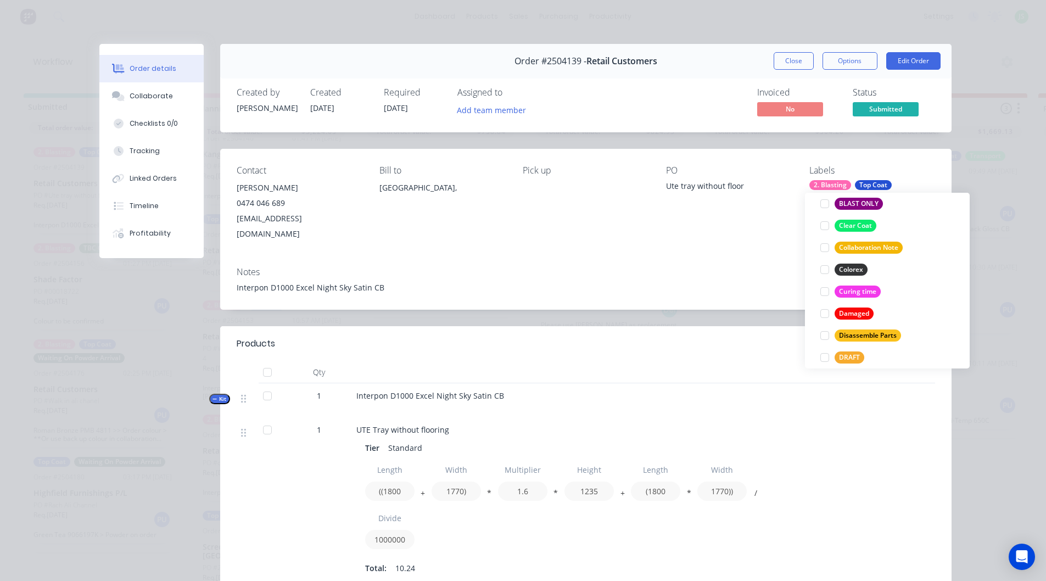
scroll to position [604, 0]
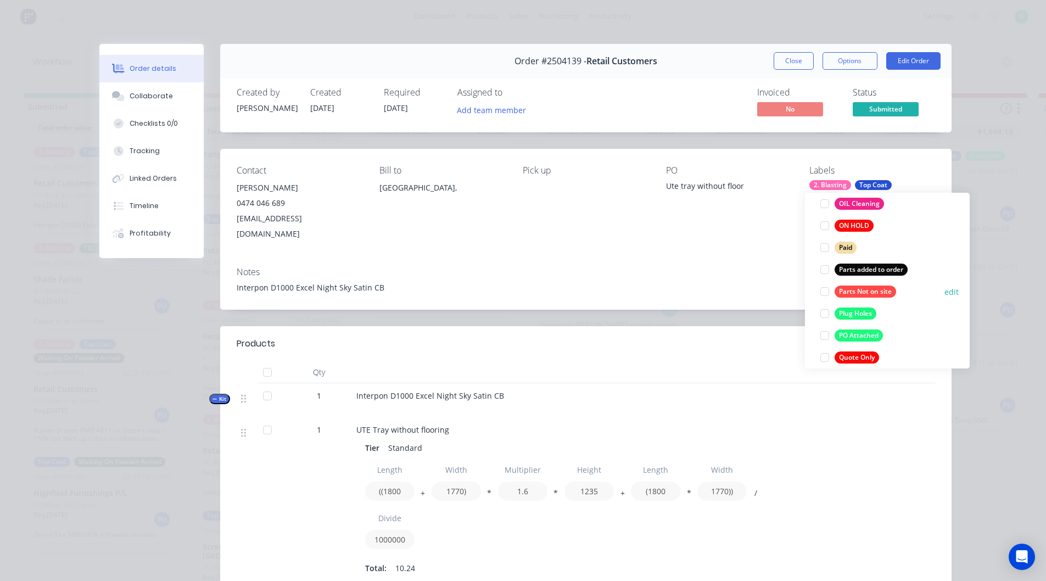
click at [825, 294] on div at bounding box center [825, 292] width 22 height 22
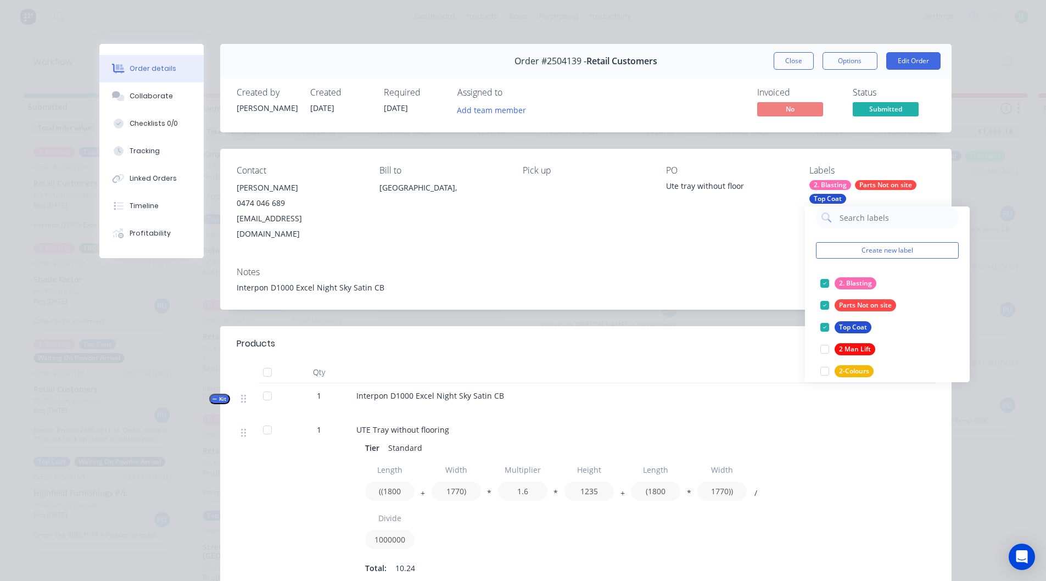
click at [940, 161] on div "Contact [PERSON_NAME] [PHONE_NUMBER] [EMAIL_ADDRESS][DOMAIN_NAME] [PERSON_NAME]…" at bounding box center [585, 203] width 731 height 109
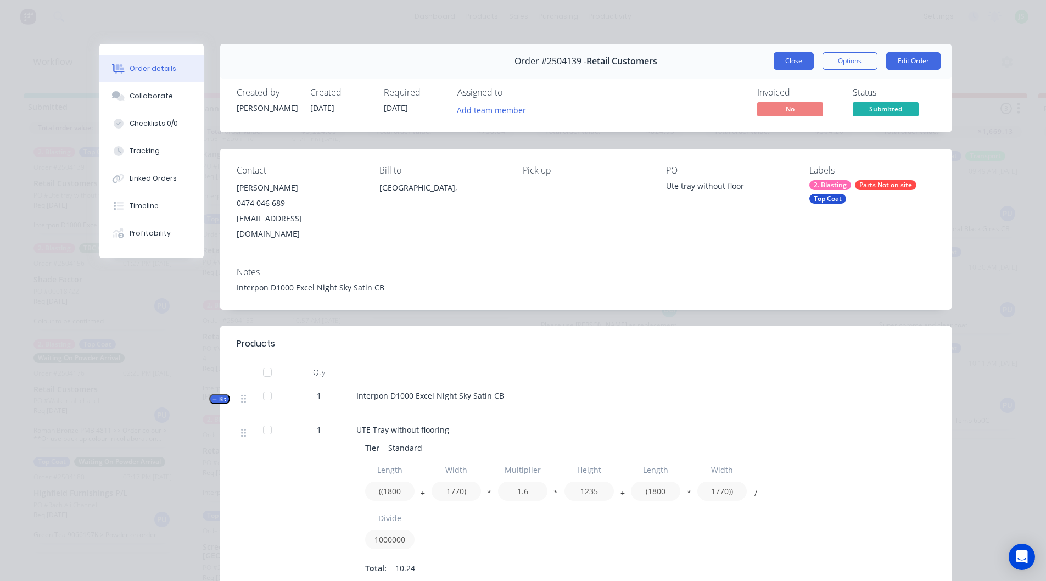
click at [792, 65] on button "Close" at bounding box center [794, 61] width 40 height 18
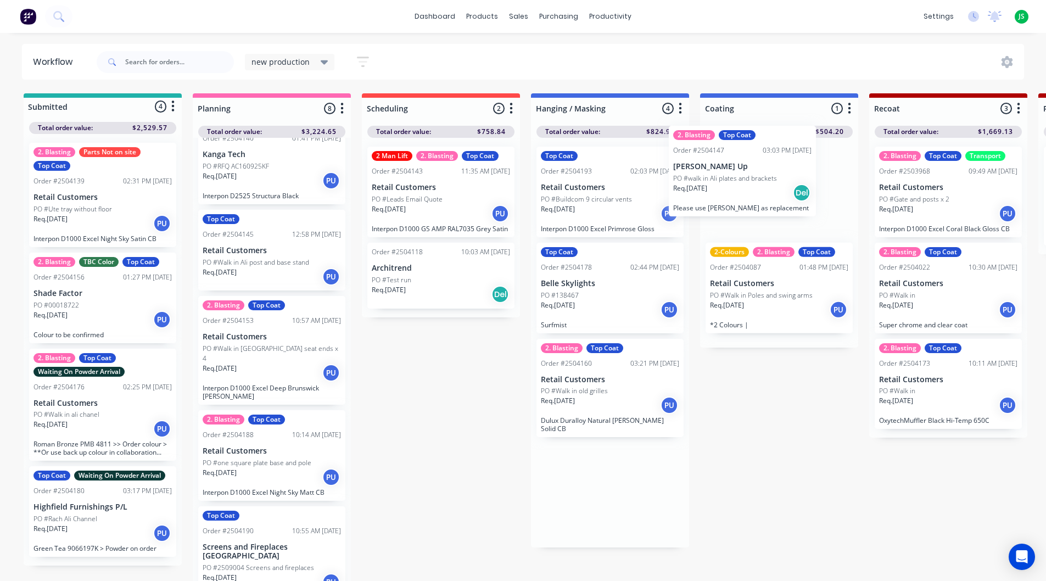
drag, startPoint x: 612, startPoint y: 317, endPoint x: 736, endPoint y: 213, distance: 161.7
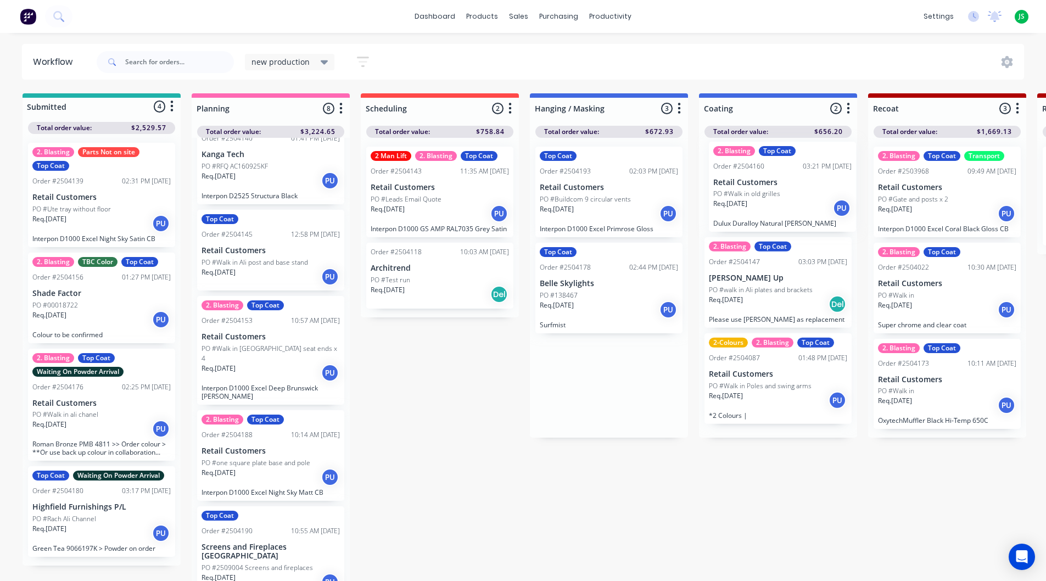
scroll to position [0, 4]
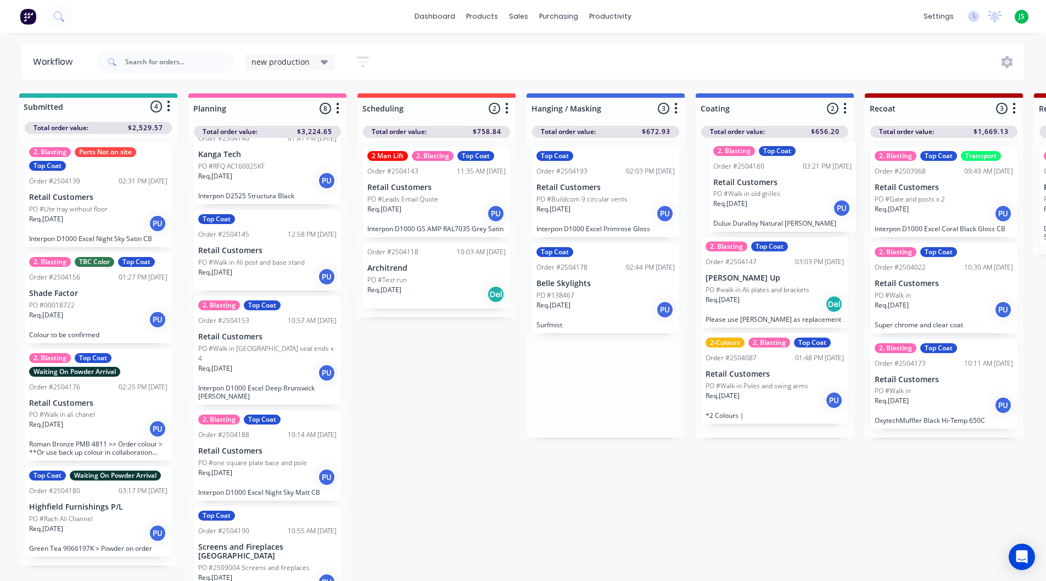
drag, startPoint x: 608, startPoint y: 397, endPoint x: 801, endPoint y: 183, distance: 288.5
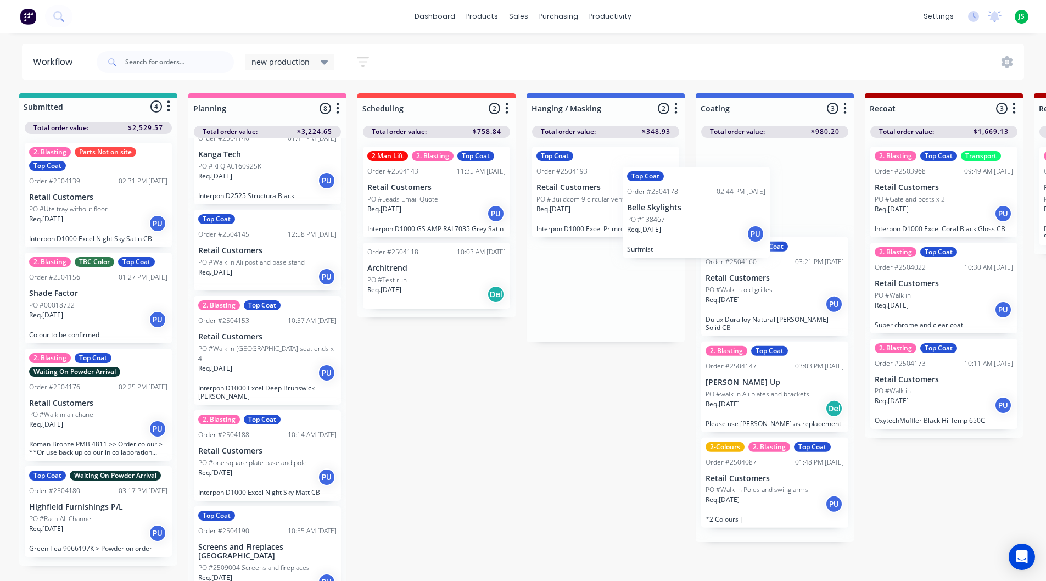
drag, startPoint x: 601, startPoint y: 297, endPoint x: 754, endPoint y: 177, distance: 194.3
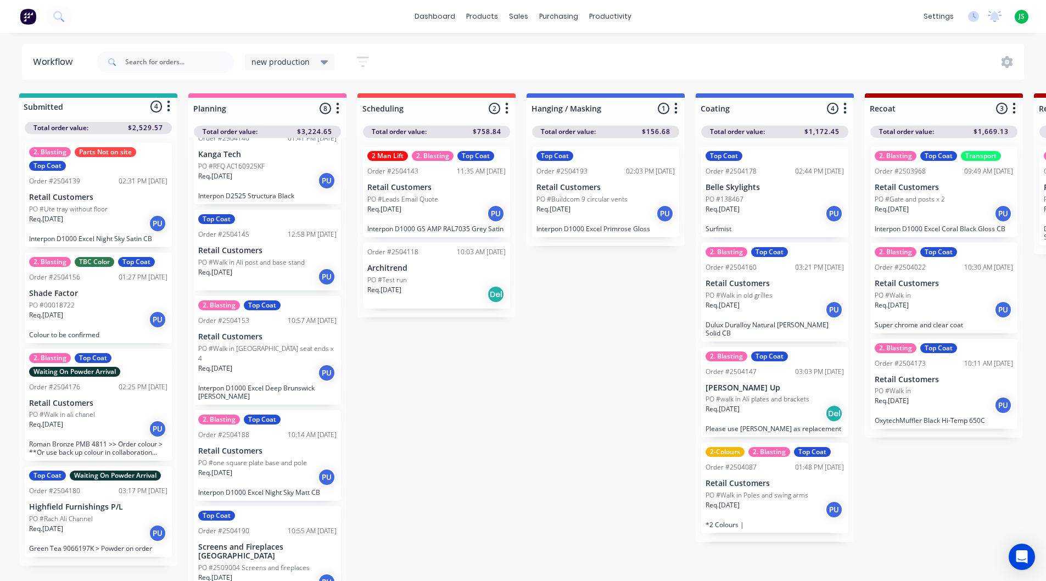
click at [466, 293] on div "Req. [DATE] Del" at bounding box center [436, 294] width 138 height 19
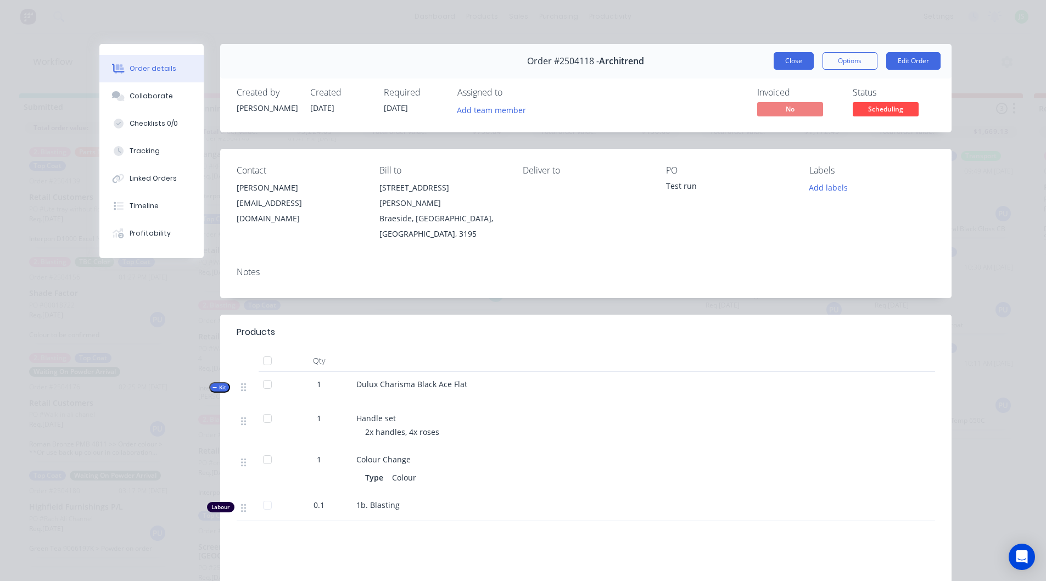
click at [780, 56] on button "Close" at bounding box center [794, 61] width 40 height 18
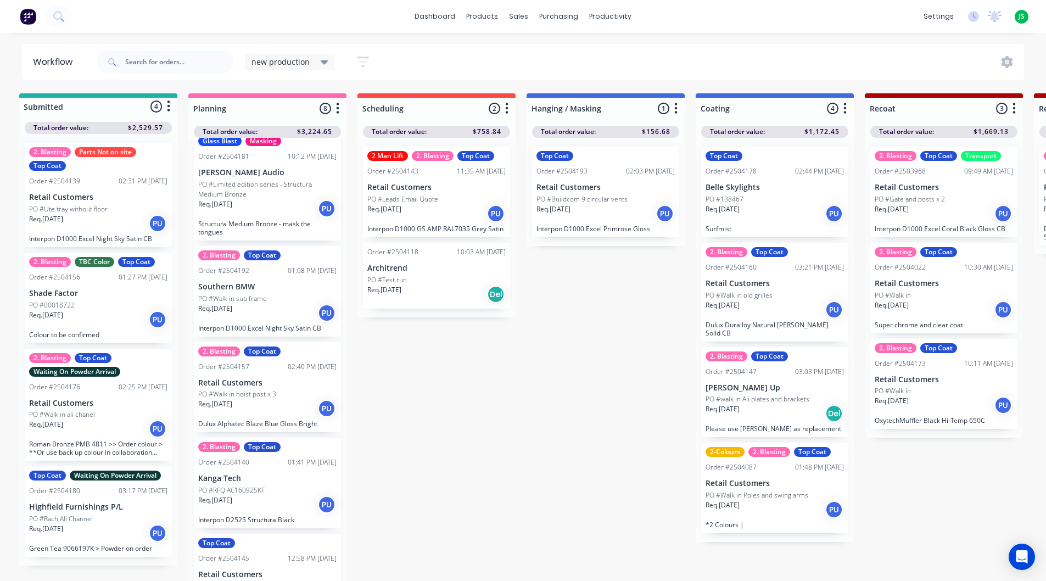
scroll to position [0, 0]
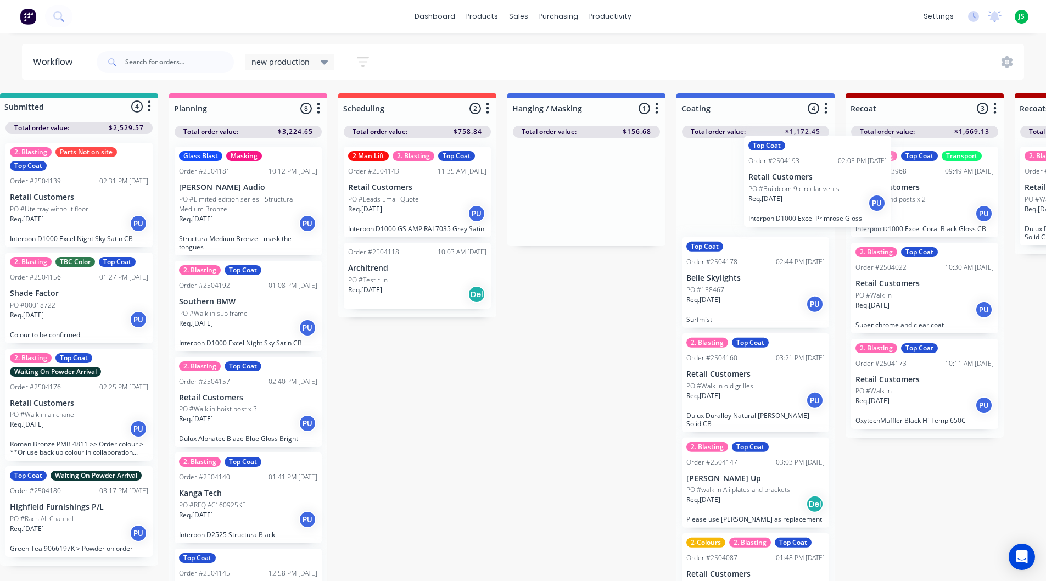
drag, startPoint x: 559, startPoint y: 225, endPoint x: 733, endPoint y: 216, distance: 174.3
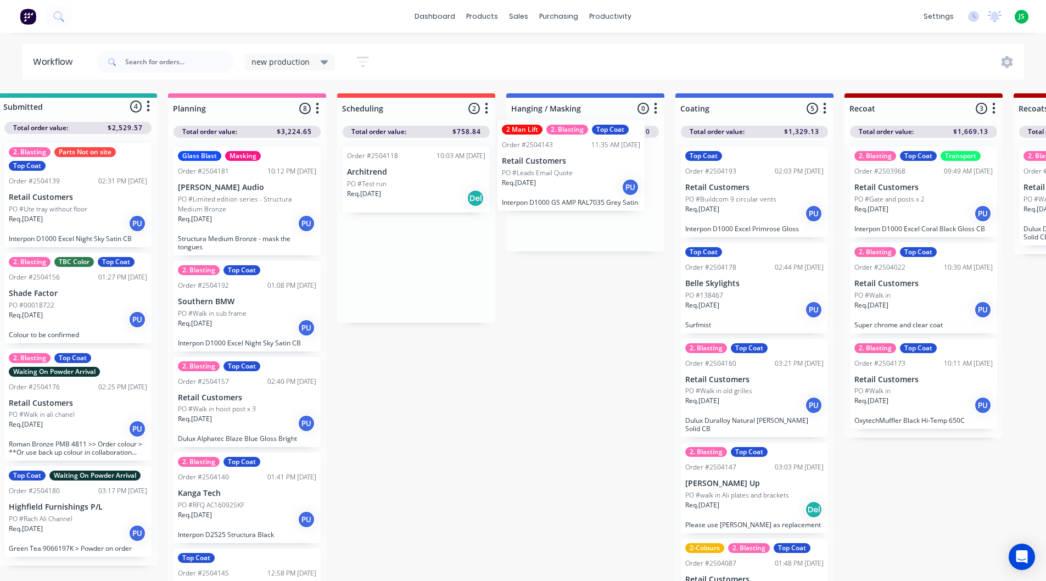
drag, startPoint x: 409, startPoint y: 214, endPoint x: 570, endPoint y: 188, distance: 163.0
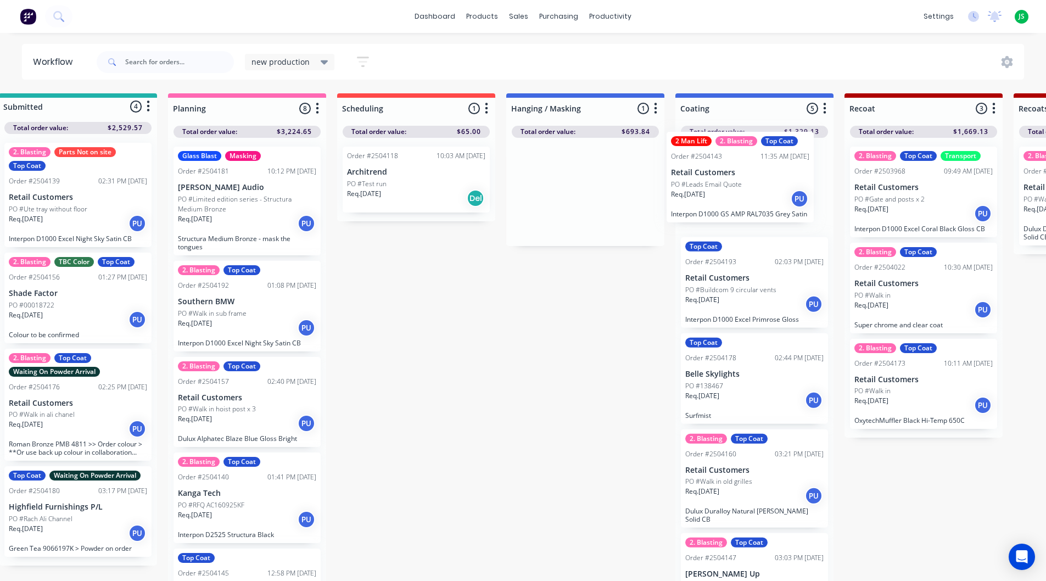
drag, startPoint x: 586, startPoint y: 209, endPoint x: 720, endPoint y: 200, distance: 134.3
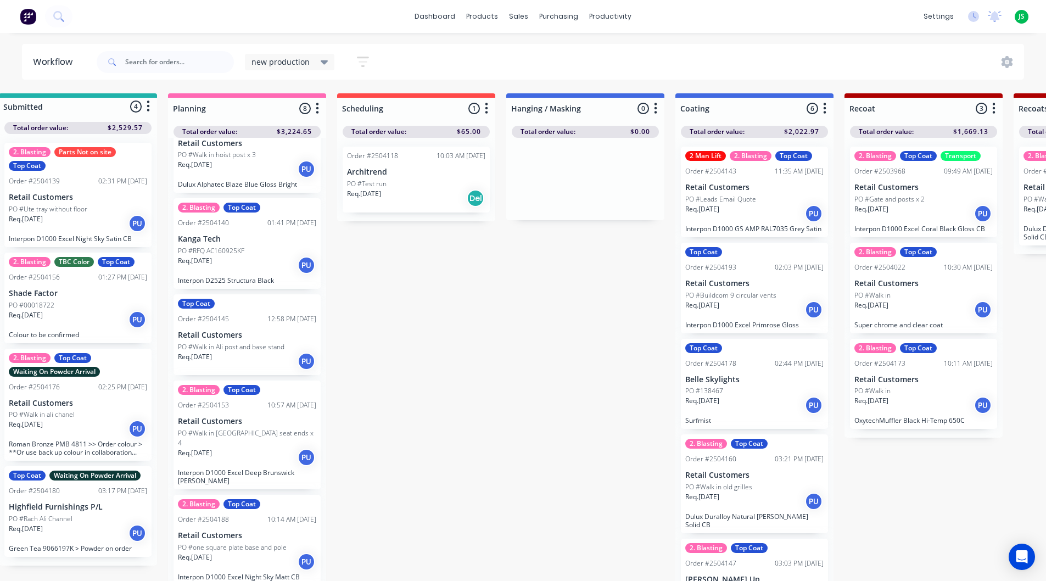
scroll to position [229, 0]
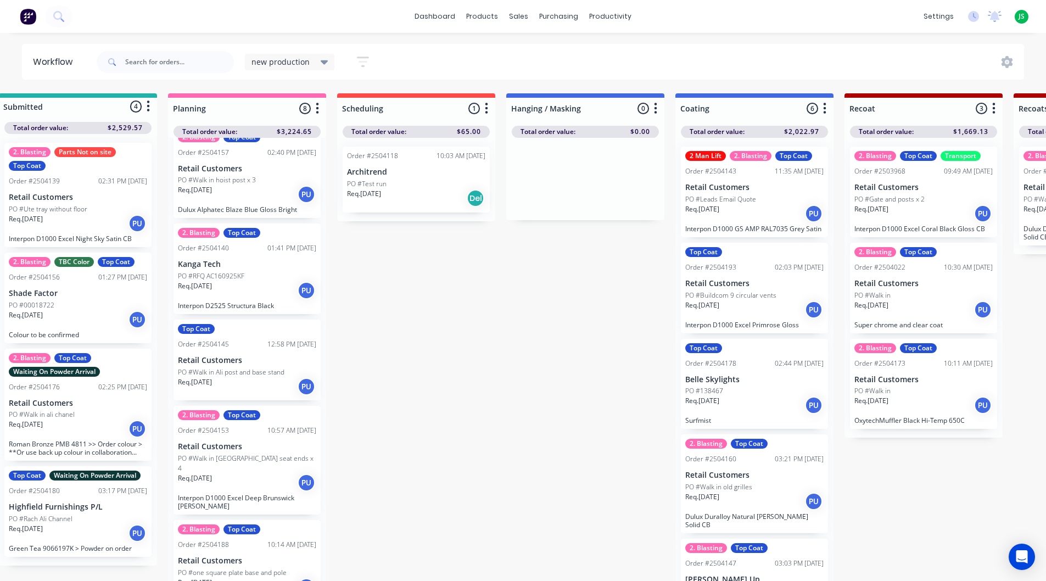
click at [254, 348] on div "Order #2504145 12:58 PM [DATE]" at bounding box center [247, 344] width 138 height 10
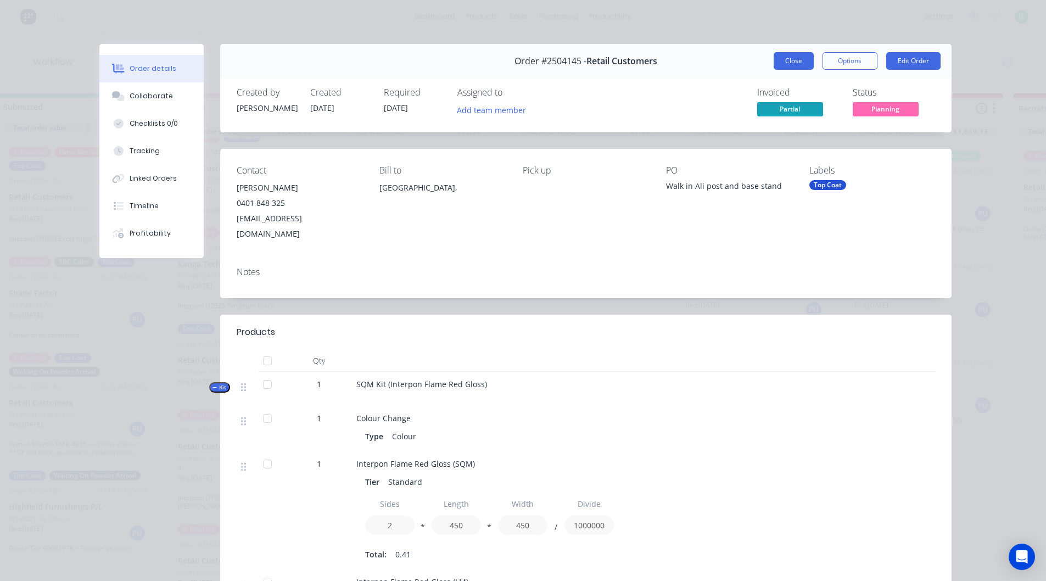
click at [784, 63] on button "Close" at bounding box center [794, 61] width 40 height 18
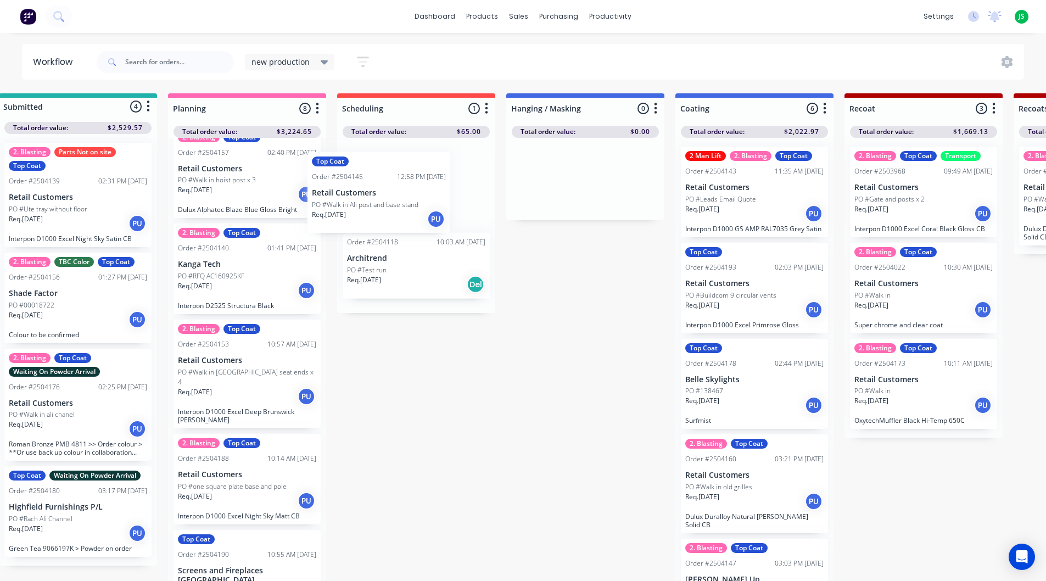
drag, startPoint x: 263, startPoint y: 372, endPoint x: 416, endPoint y: 183, distance: 242.8
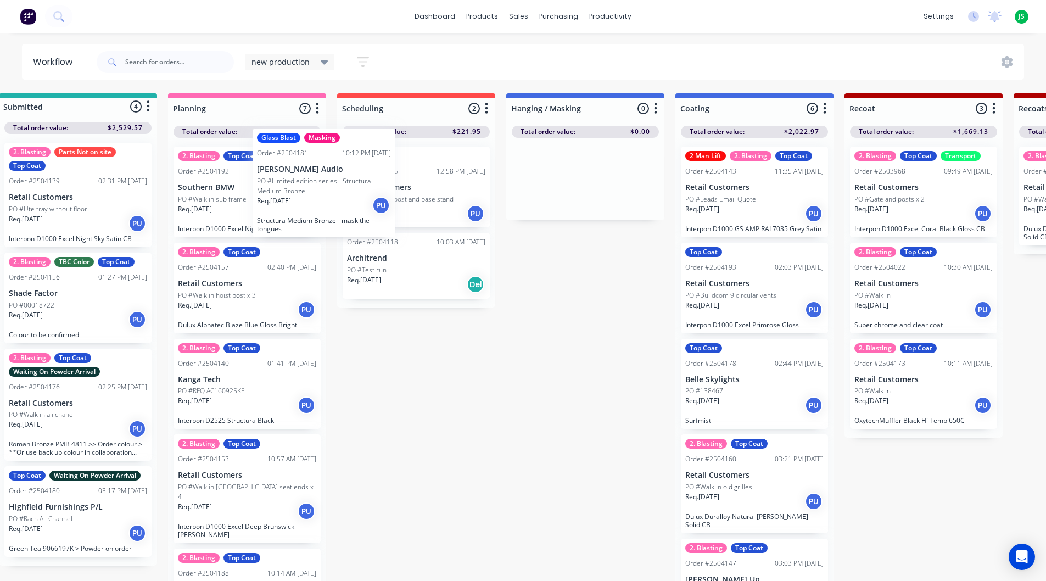
scroll to position [0, 24]
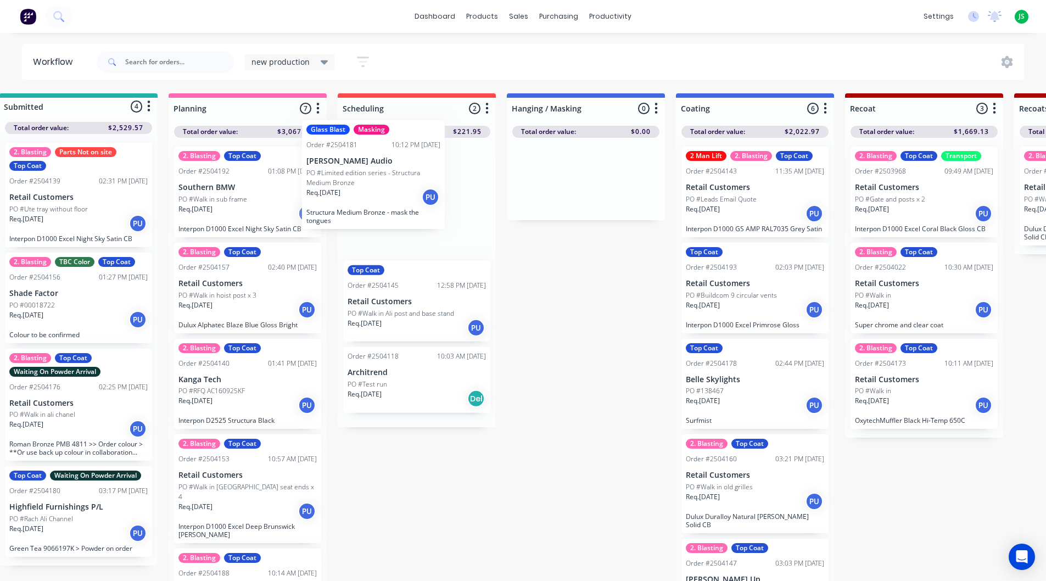
drag, startPoint x: 252, startPoint y: 208, endPoint x: 383, endPoint y: 180, distance: 134.6
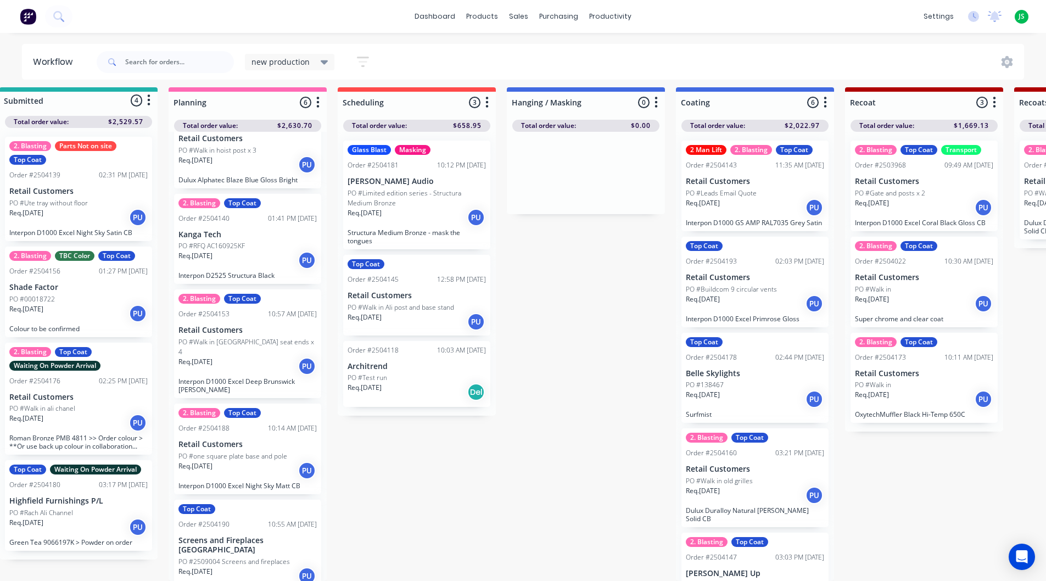
scroll to position [14, 24]
